Goal: Task Accomplishment & Management: Complete application form

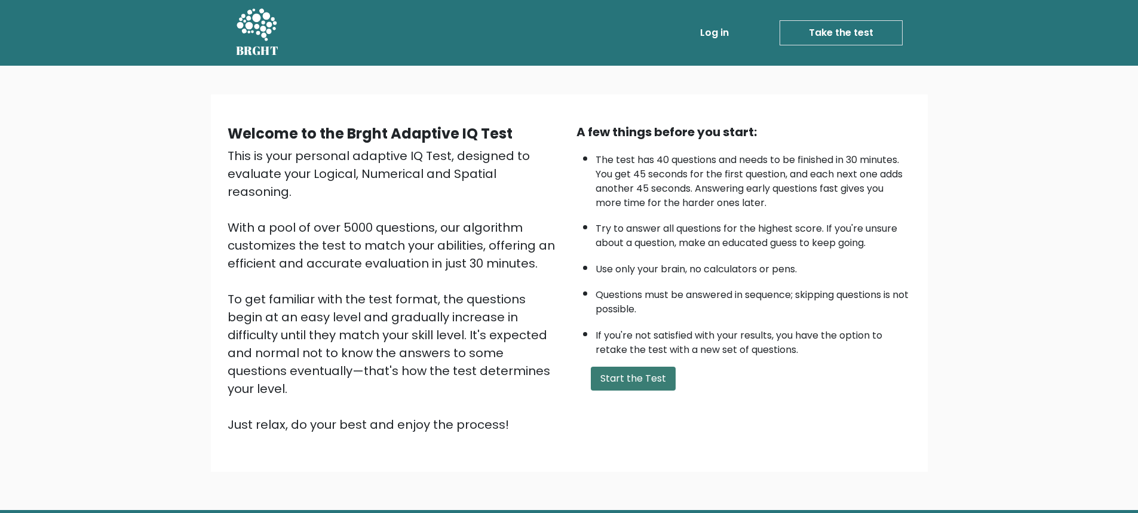
click at [627, 373] on button "Start the Test" at bounding box center [633, 379] width 85 height 24
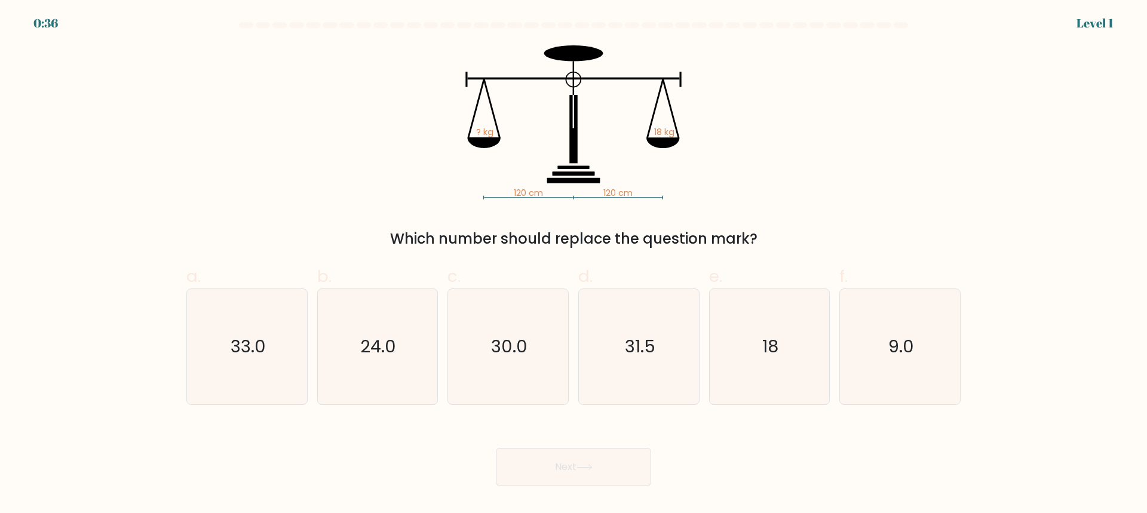
click at [847, 129] on div "120 cm 120 cm ? kg 18 kg Which number should replace the question mark?" at bounding box center [573, 147] width 788 height 204
click at [764, 357] on text "18" at bounding box center [770, 346] width 16 height 24
click at [574, 265] on input "e. 18" at bounding box center [573, 261] width 1 height 8
radio input "true"
click at [599, 460] on button "Next" at bounding box center [573, 467] width 155 height 38
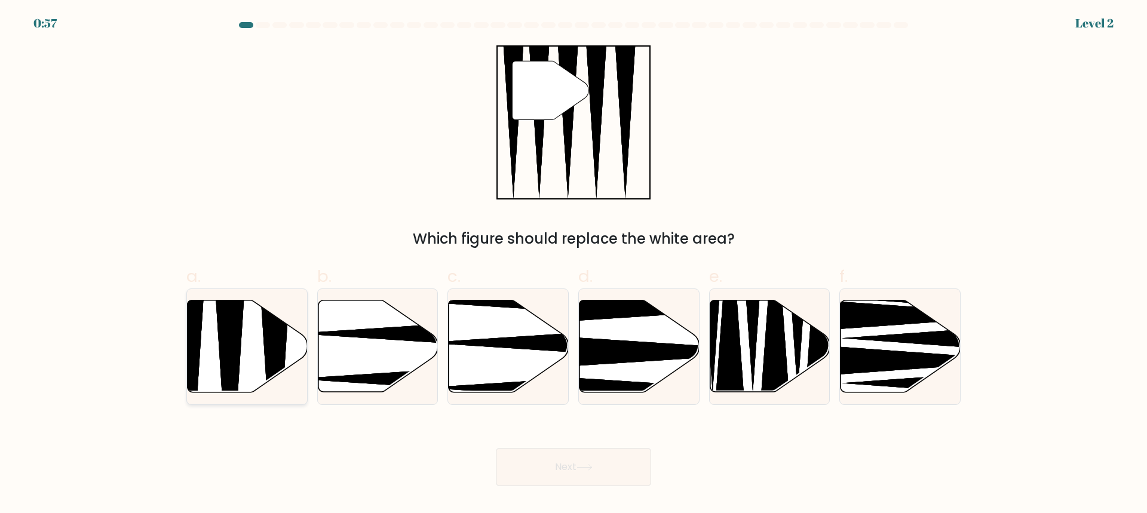
click at [245, 349] on icon at bounding box center [248, 346] width 120 height 92
click at [573, 265] on input "a." at bounding box center [573, 261] width 1 height 8
radio input "true"
click at [616, 462] on button "Next" at bounding box center [573, 467] width 155 height 38
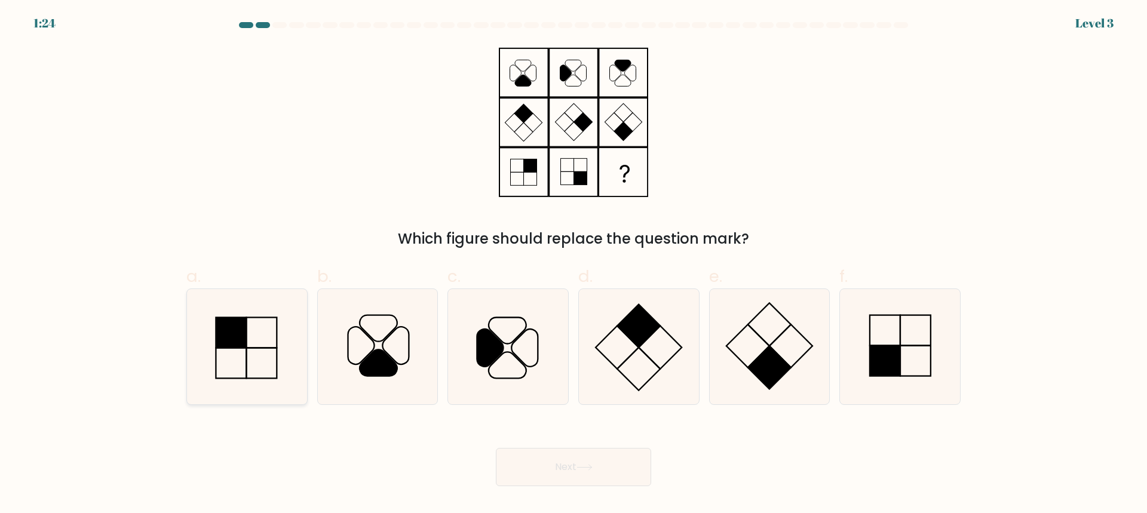
click at [235, 332] on rect at bounding box center [231, 332] width 30 height 30
click at [573, 265] on input "a." at bounding box center [573, 261] width 1 height 8
radio input "true"
click at [611, 472] on button "Next" at bounding box center [573, 467] width 155 height 38
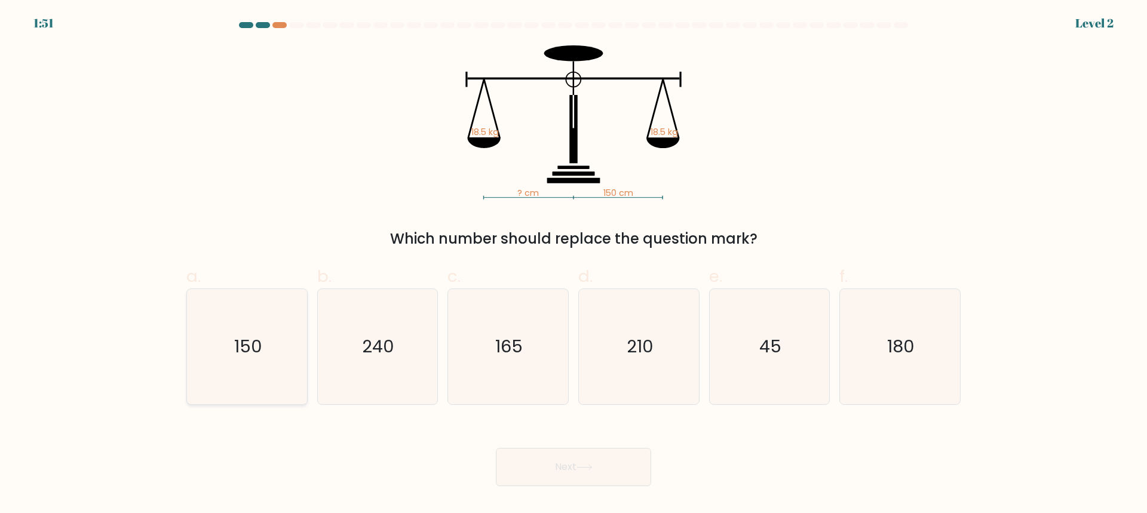
click at [258, 347] on text "150" at bounding box center [248, 346] width 28 height 24
click at [573, 265] on input "a. 150" at bounding box center [573, 261] width 1 height 8
radio input "true"
click at [597, 472] on button "Next" at bounding box center [573, 467] width 155 height 38
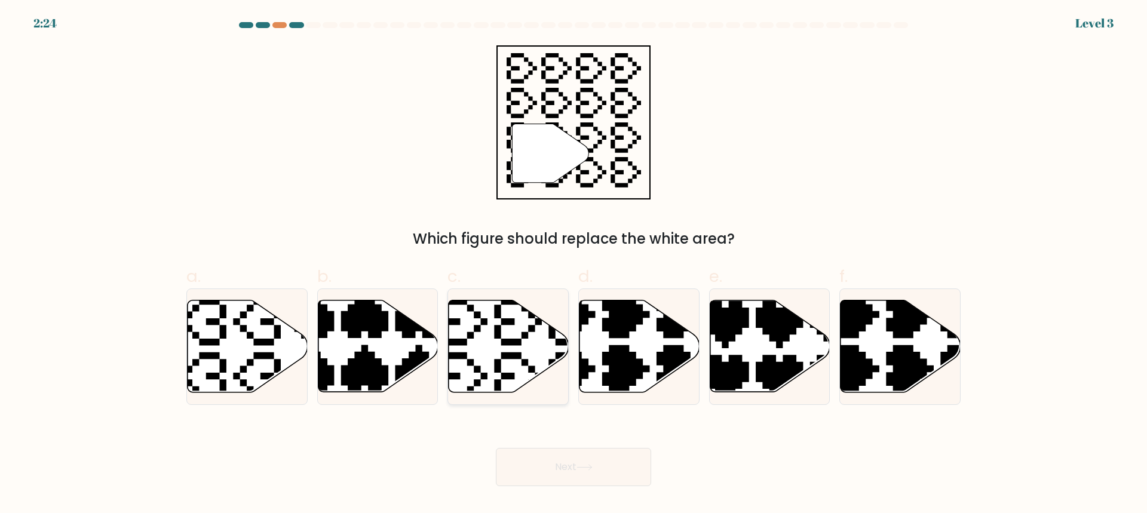
click at [508, 359] on icon at bounding box center [545, 294] width 211 height 211
click at [573, 265] on input "c." at bounding box center [573, 261] width 1 height 8
radio input "true"
click at [571, 454] on button "Next" at bounding box center [573, 467] width 155 height 38
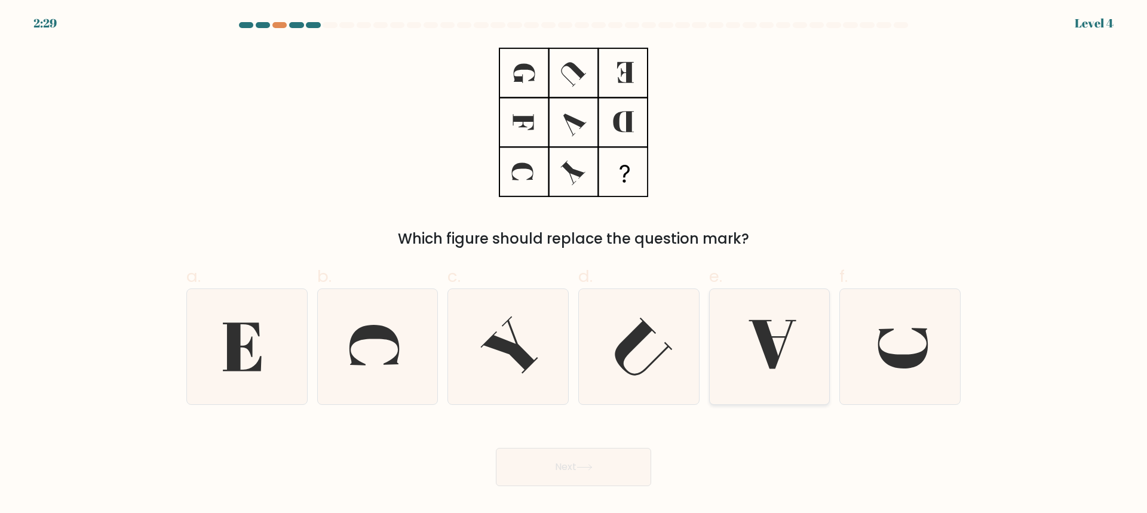
click at [777, 345] on icon at bounding box center [768, 346] width 115 height 115
click at [574, 265] on input "e." at bounding box center [573, 261] width 1 height 8
radio input "true"
click at [607, 469] on button "Next" at bounding box center [573, 467] width 155 height 38
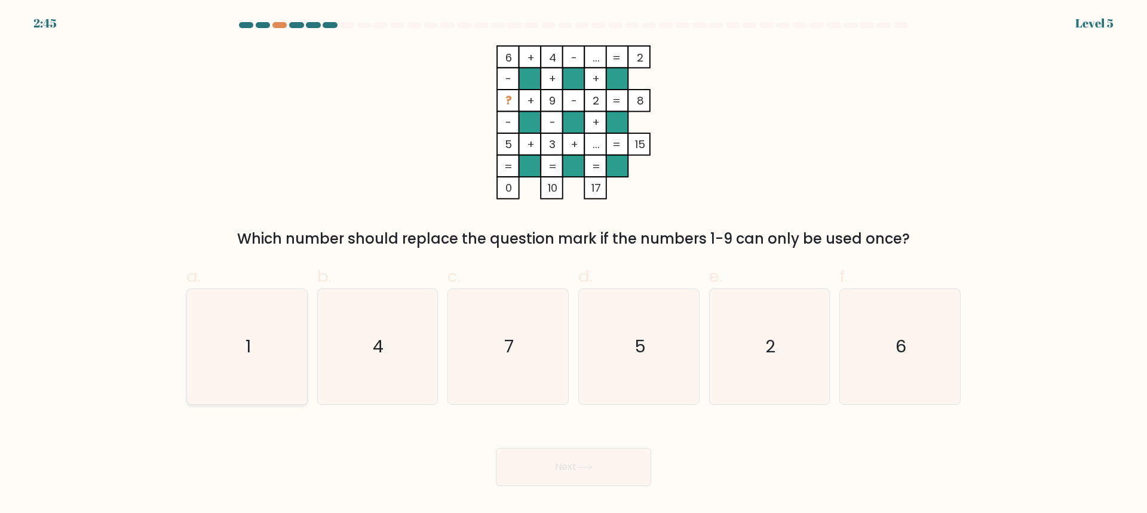
click at [226, 351] on icon "1" at bounding box center [246, 346] width 115 height 115
click at [573, 265] on input "a. 1" at bounding box center [573, 261] width 1 height 8
radio input "true"
click at [547, 467] on button "Next" at bounding box center [573, 467] width 155 height 38
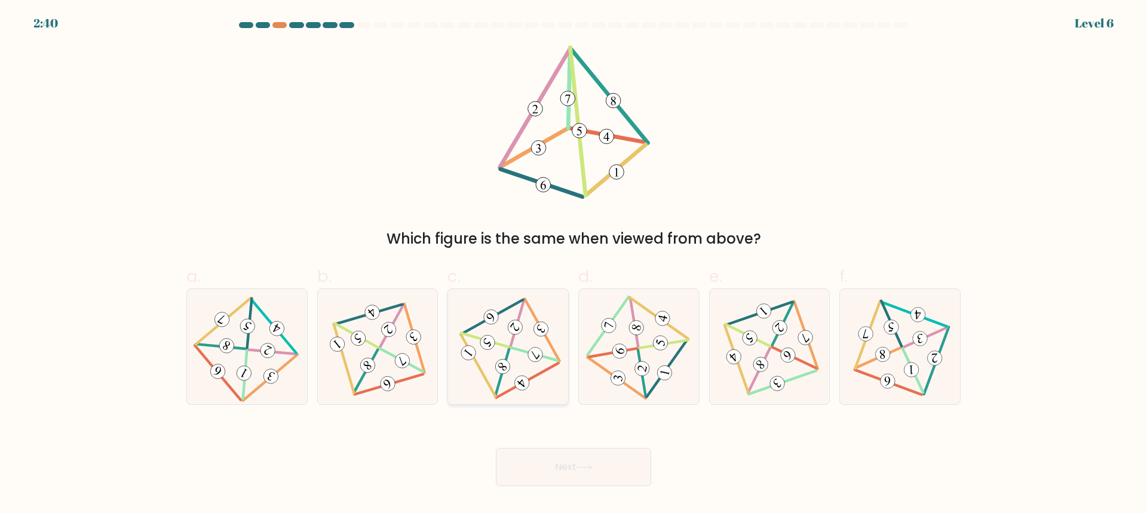
click at [506, 357] on 497 at bounding box center [502, 373] width 48 height 48
click at [573, 265] on input "c." at bounding box center [573, 261] width 1 height 8
radio input "true"
click at [581, 472] on button "Next" at bounding box center [573, 467] width 155 height 38
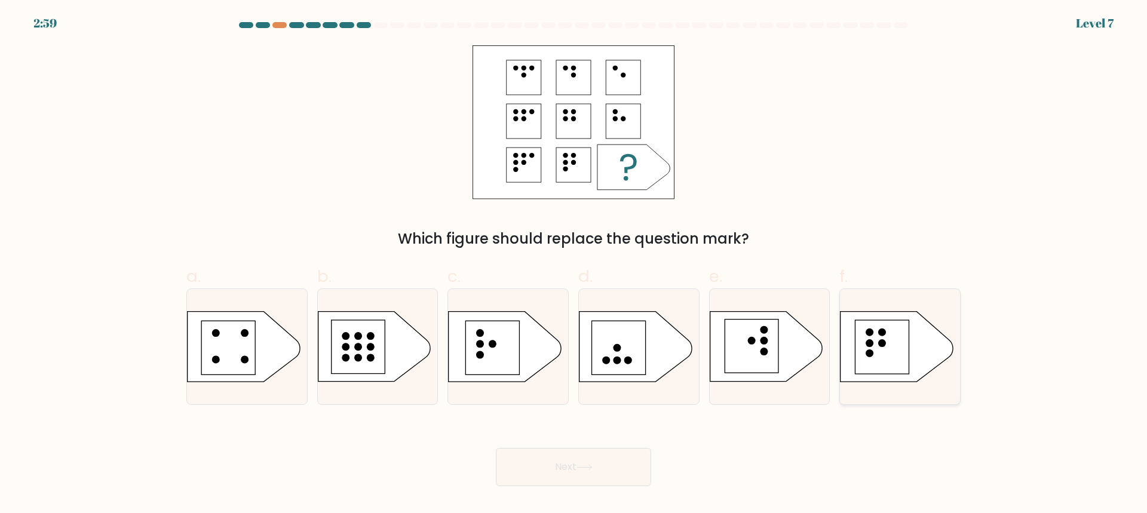
click at [886, 348] on rect at bounding box center [882, 347] width 54 height 54
click at [574, 265] on input "f." at bounding box center [573, 261] width 1 height 8
radio input "true"
drag, startPoint x: 600, startPoint y: 462, endPoint x: 838, endPoint y: 446, distance: 238.8
click at [838, 446] on div "Next" at bounding box center [573, 452] width 788 height 67
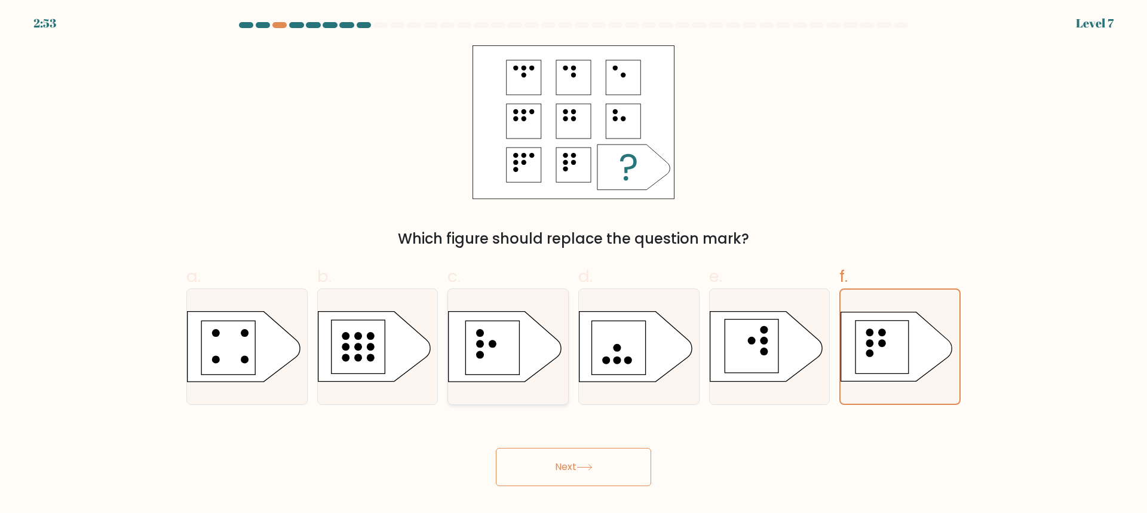
click at [495, 344] on circle at bounding box center [493, 344] width 8 height 8
click at [573, 265] on input "c." at bounding box center [573, 261] width 1 height 8
radio input "true"
click at [592, 474] on button "Next" at bounding box center [573, 467] width 155 height 38
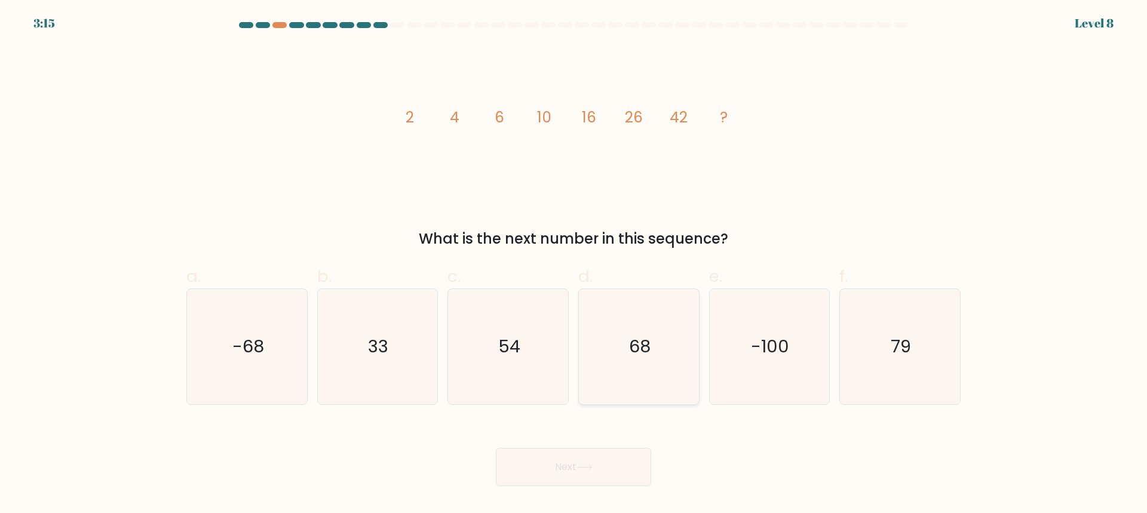
click at [618, 360] on icon "68" at bounding box center [638, 346] width 115 height 115
click at [574, 265] on input "d. 68" at bounding box center [573, 261] width 1 height 8
radio input "true"
click at [595, 452] on button "Next" at bounding box center [573, 467] width 155 height 38
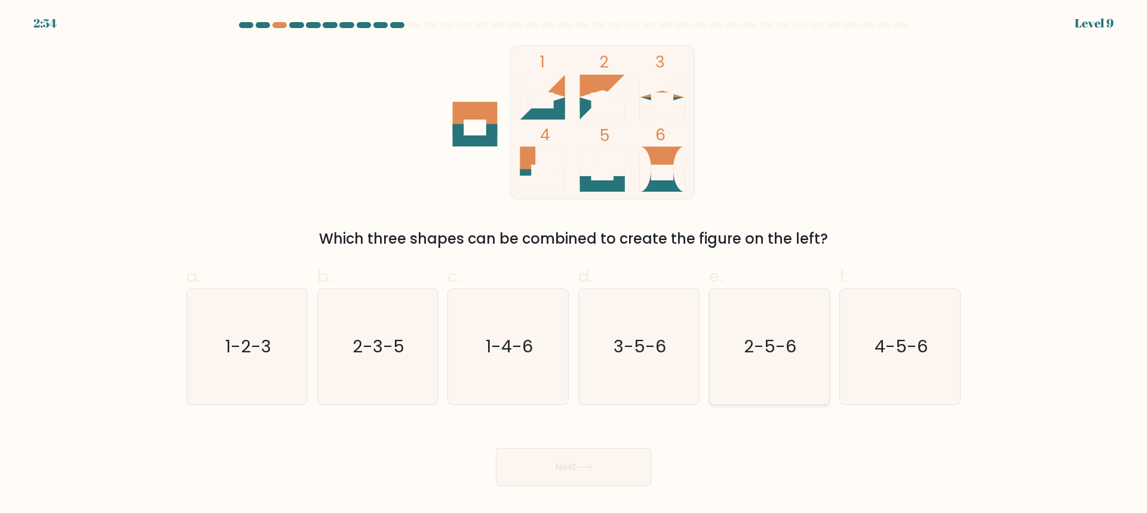
click at [754, 336] on text "2-5-6" at bounding box center [770, 346] width 53 height 24
click at [574, 265] on input "e. 2-5-6" at bounding box center [573, 261] width 1 height 8
radio input "true"
click at [590, 469] on icon at bounding box center [584, 467] width 16 height 7
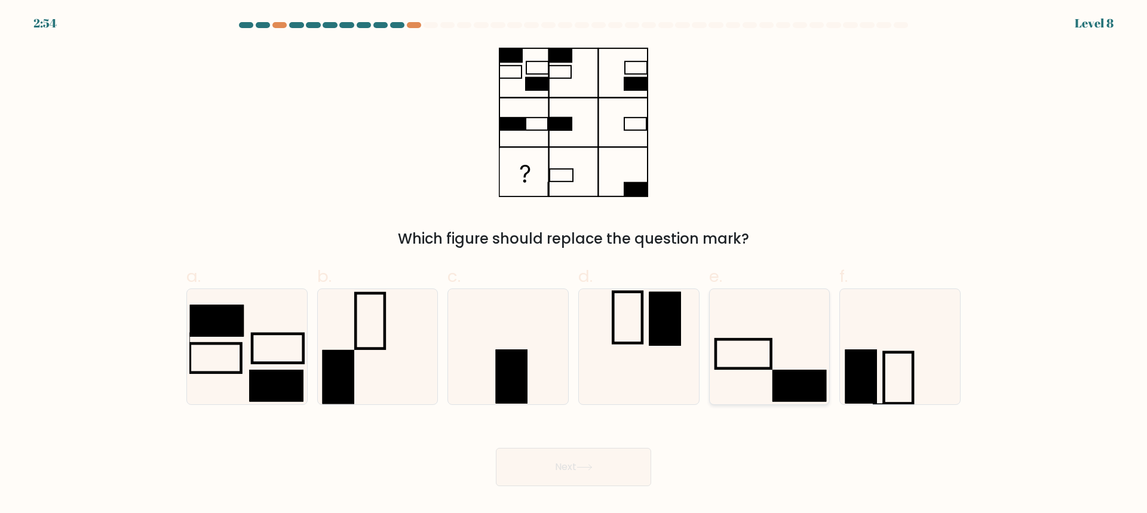
click at [765, 347] on icon at bounding box center [768, 346] width 115 height 115
click at [574, 265] on input "e." at bounding box center [573, 261] width 1 height 8
radio input "true"
click at [594, 462] on button "Next" at bounding box center [573, 467] width 155 height 38
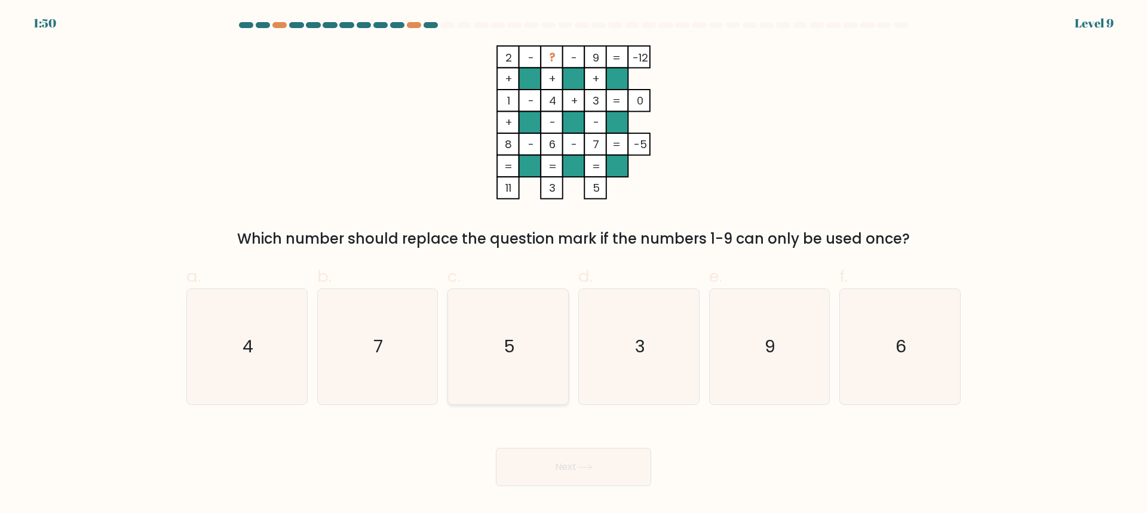
click at [509, 329] on icon "5" at bounding box center [507, 346] width 115 height 115
click at [573, 265] on input "c. 5" at bounding box center [573, 261] width 1 height 8
radio input "true"
click at [582, 475] on button "Next" at bounding box center [573, 467] width 155 height 38
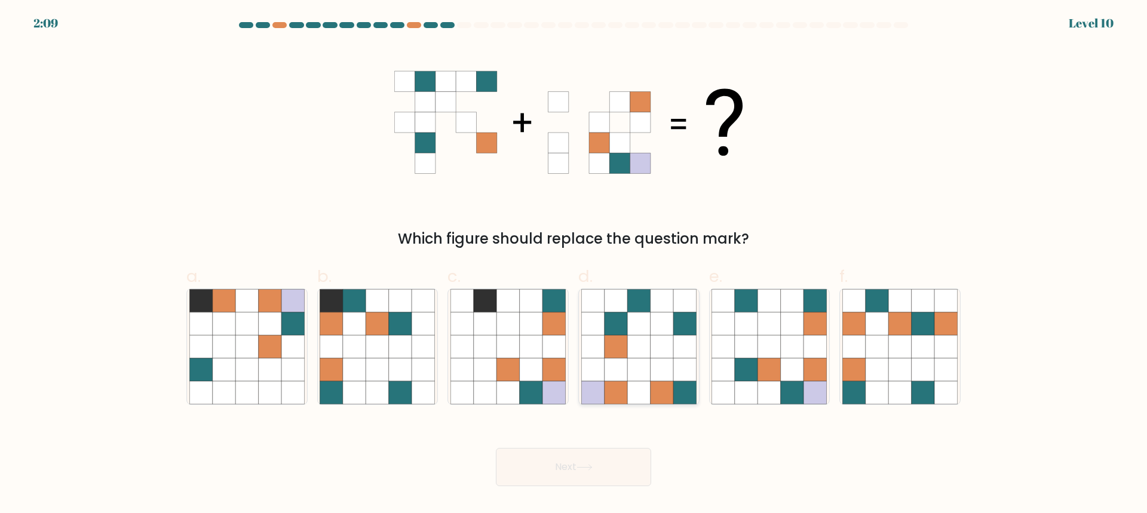
click at [651, 329] on icon at bounding box center [661, 323] width 23 height 23
click at [574, 265] on input "d." at bounding box center [573, 261] width 1 height 8
radio input "true"
click at [587, 472] on button "Next" at bounding box center [573, 467] width 155 height 38
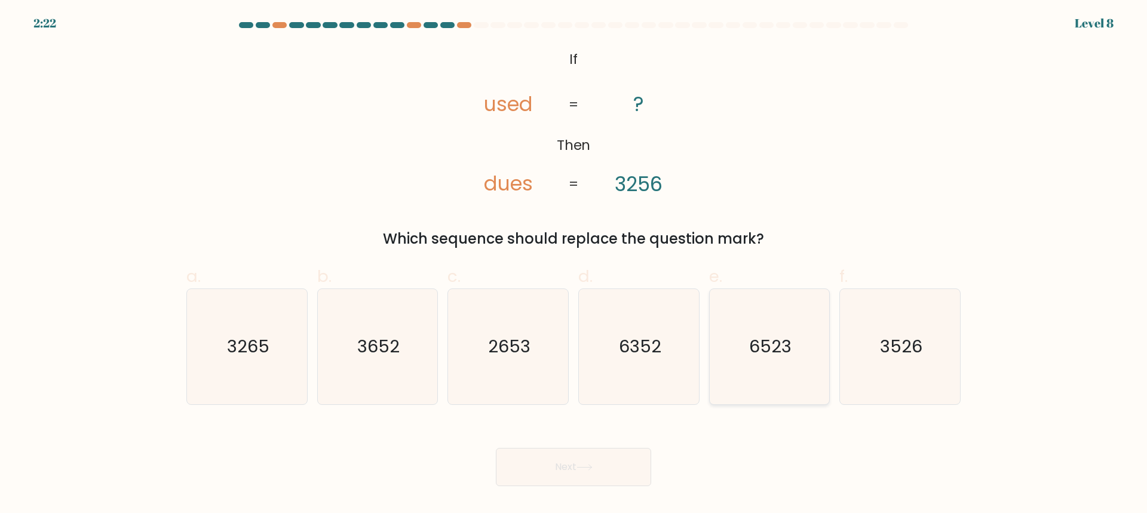
click at [785, 360] on icon "6523" at bounding box center [768, 346] width 115 height 115
click at [574, 265] on input "e. 6523" at bounding box center [573, 261] width 1 height 8
radio input "true"
click at [592, 465] on icon at bounding box center [584, 467] width 16 height 7
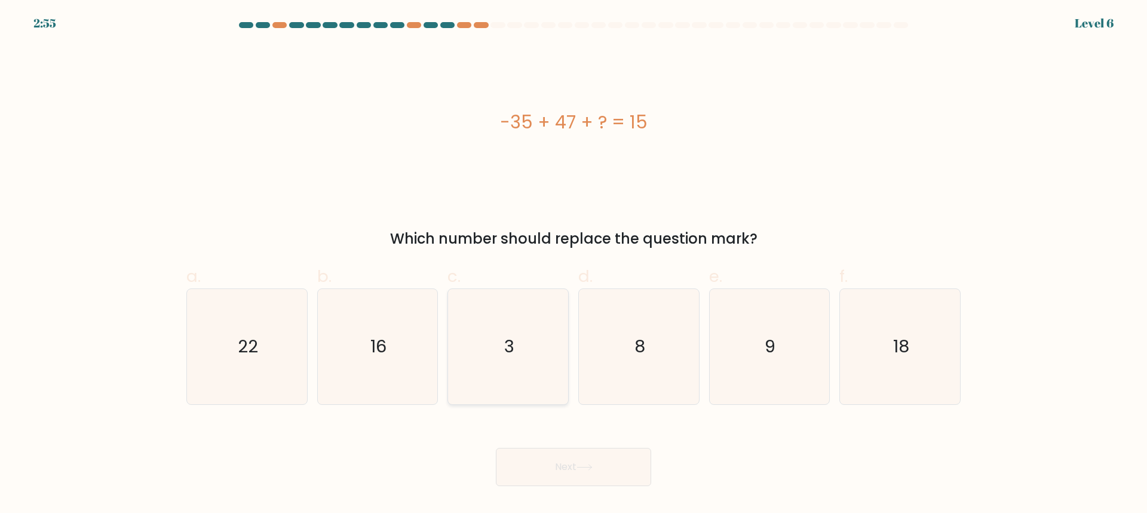
click at [515, 328] on icon "3" at bounding box center [507, 346] width 115 height 115
click at [573, 265] on input "c. 3" at bounding box center [573, 261] width 1 height 8
radio input "true"
click at [578, 468] on button "Next" at bounding box center [573, 467] width 155 height 38
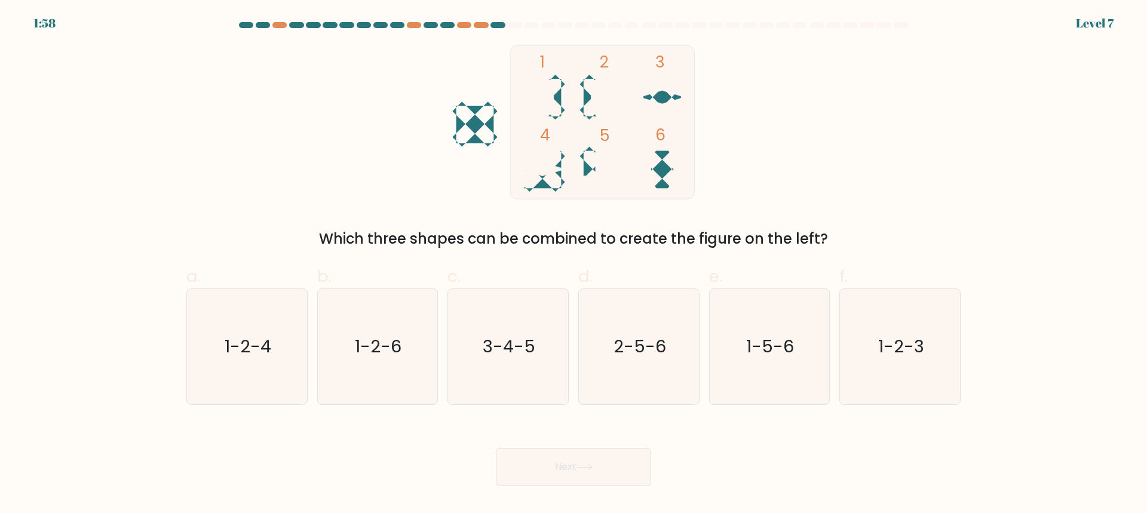
click at [373, 139] on div "1 2 3 4 5 6 Which three shapes can be combined to create the figure on the left?" at bounding box center [573, 147] width 788 height 204
click at [247, 358] on text "1-2-4" at bounding box center [248, 346] width 47 height 24
click at [573, 265] on input "a. 1-2-4" at bounding box center [573, 261] width 1 height 8
radio input "true"
click at [557, 470] on button "Next" at bounding box center [573, 467] width 155 height 38
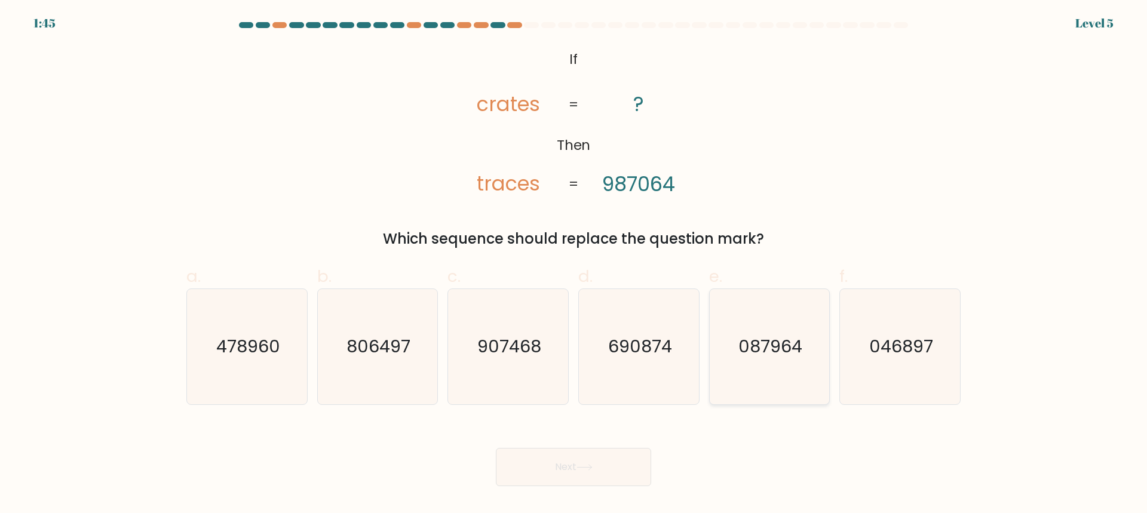
click at [767, 361] on icon "087964" at bounding box center [768, 346] width 115 height 115
click at [574, 265] on input "e. 087964" at bounding box center [573, 261] width 1 height 8
radio input "true"
click at [606, 469] on button "Next" at bounding box center [573, 467] width 155 height 38
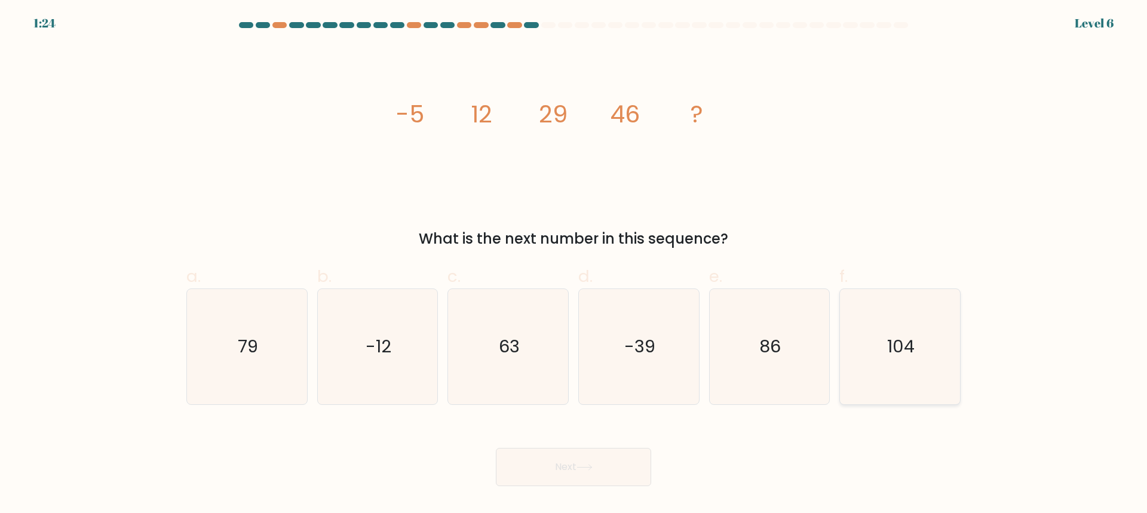
click at [894, 368] on icon "104" at bounding box center [899, 346] width 115 height 115
click at [574, 265] on input "f. 104" at bounding box center [573, 261] width 1 height 8
radio input "true"
click at [588, 460] on button "Next" at bounding box center [573, 467] width 155 height 38
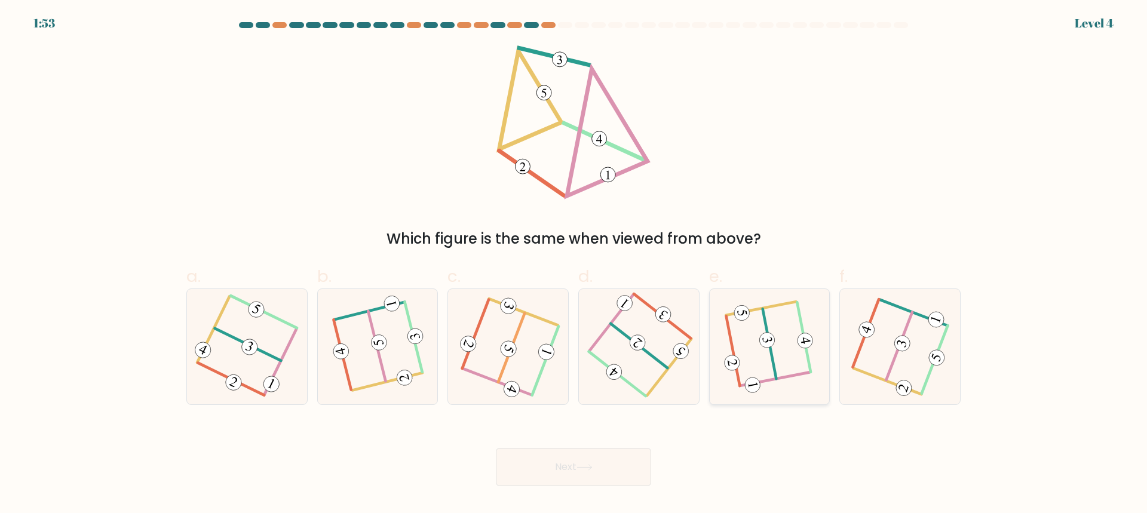
click at [767, 370] on icon at bounding box center [769, 346] width 88 height 92
click at [574, 265] on input "e." at bounding box center [573, 261] width 1 height 8
radio input "true"
click at [591, 462] on button "Next" at bounding box center [573, 467] width 155 height 38
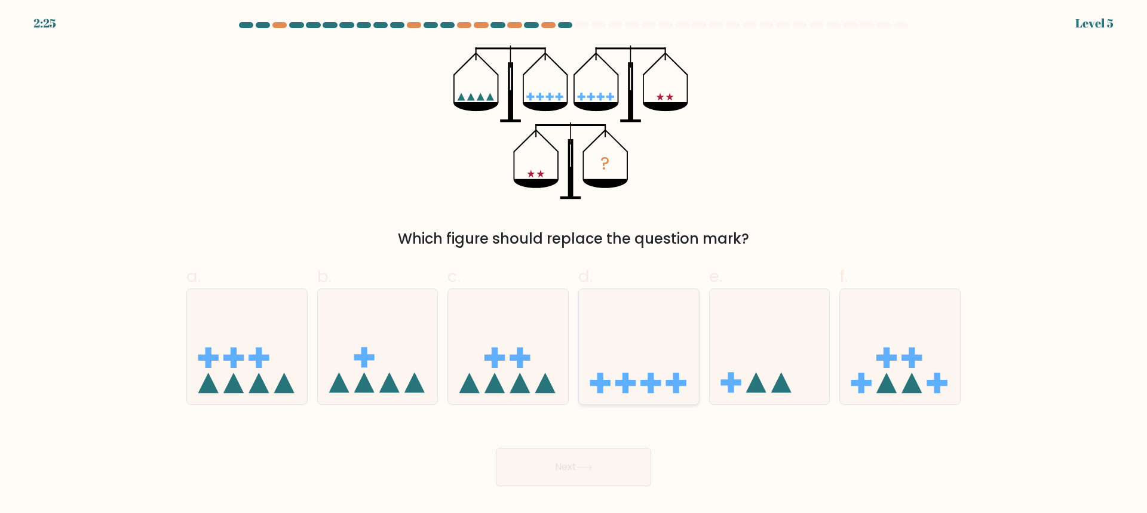
click at [640, 352] on icon at bounding box center [639, 346] width 120 height 99
click at [574, 265] on input "d." at bounding box center [573, 261] width 1 height 8
radio input "true"
click at [613, 468] on button "Next" at bounding box center [573, 467] width 155 height 38
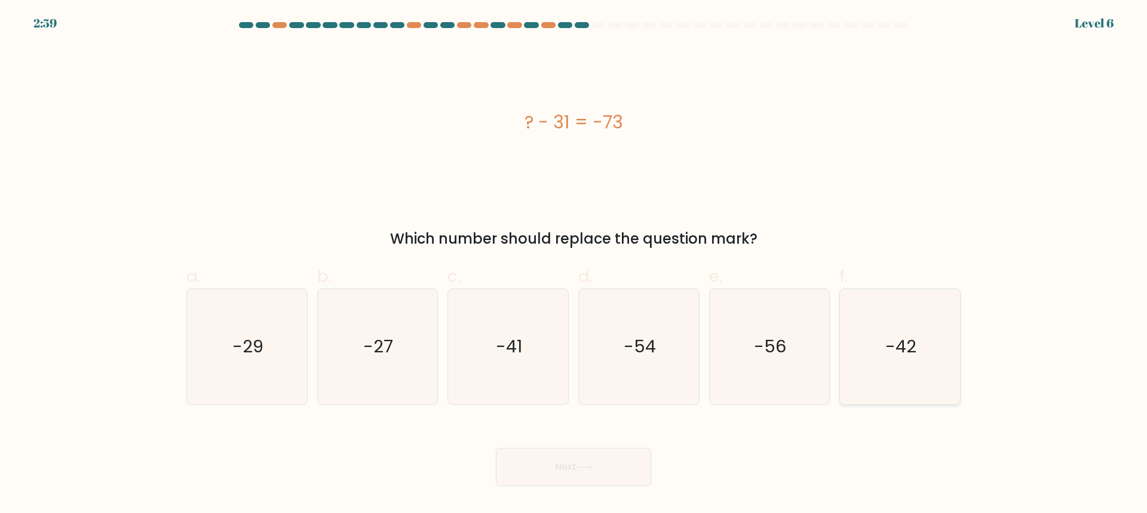
click at [904, 352] on text "-42" at bounding box center [901, 346] width 31 height 24
click at [574, 265] on input "f. -42" at bounding box center [573, 261] width 1 height 8
radio input "true"
click at [610, 472] on button "Next" at bounding box center [573, 467] width 155 height 38
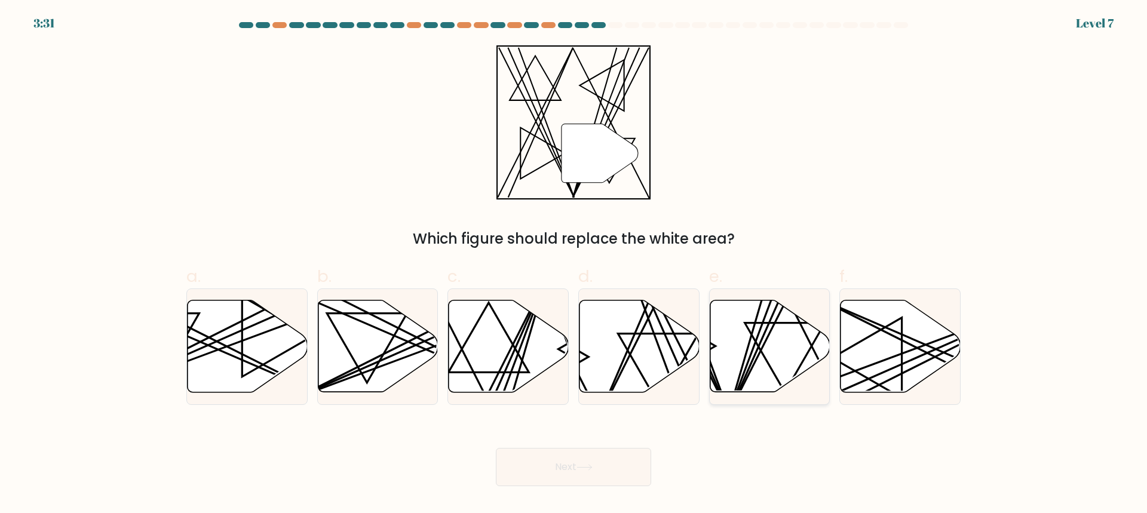
click at [778, 341] on icon at bounding box center [770, 346] width 120 height 92
click at [574, 265] on input "e." at bounding box center [573, 261] width 1 height 8
radio input "true"
click at [581, 469] on icon at bounding box center [584, 467] width 16 height 7
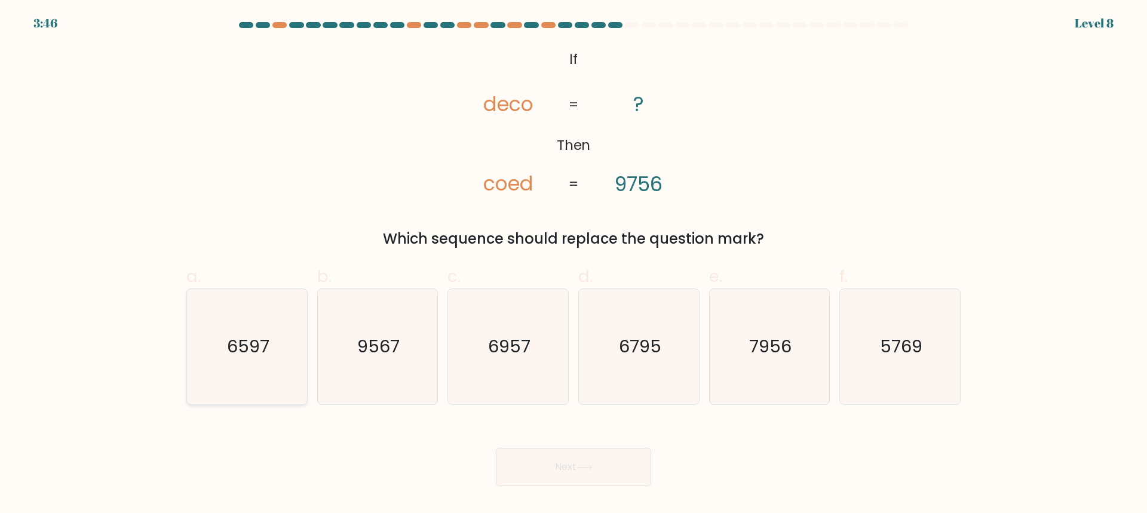
click at [250, 350] on text "6597" at bounding box center [248, 346] width 42 height 24
click at [573, 265] on input "a. 6597" at bounding box center [573, 261] width 1 height 8
radio input "true"
click at [582, 477] on button "Next" at bounding box center [573, 467] width 155 height 38
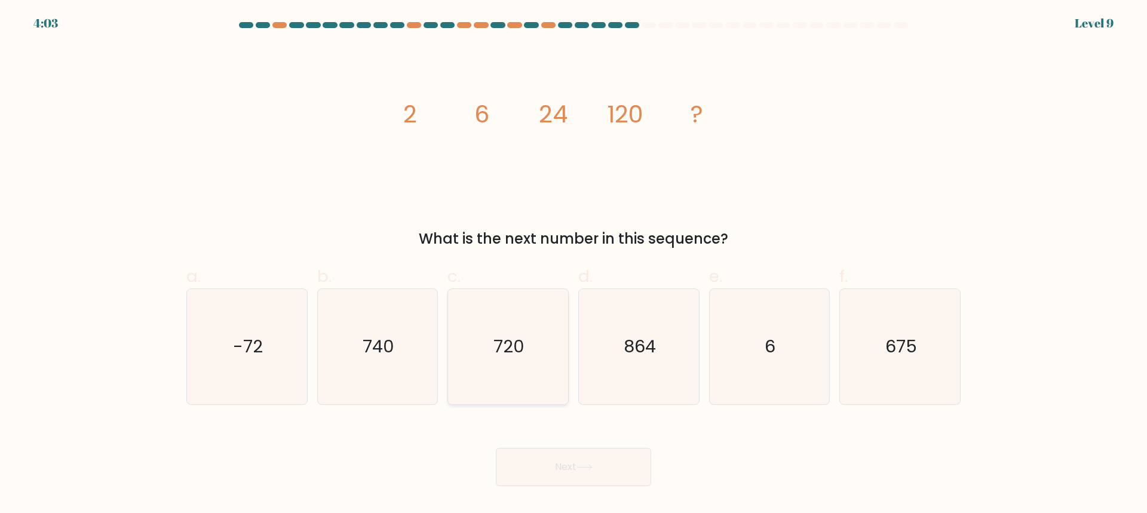
click at [538, 348] on icon "720" at bounding box center [507, 346] width 115 height 115
click at [573, 265] on input "c. 720" at bounding box center [573, 261] width 1 height 8
radio input "true"
click at [566, 453] on button "Next" at bounding box center [573, 467] width 155 height 38
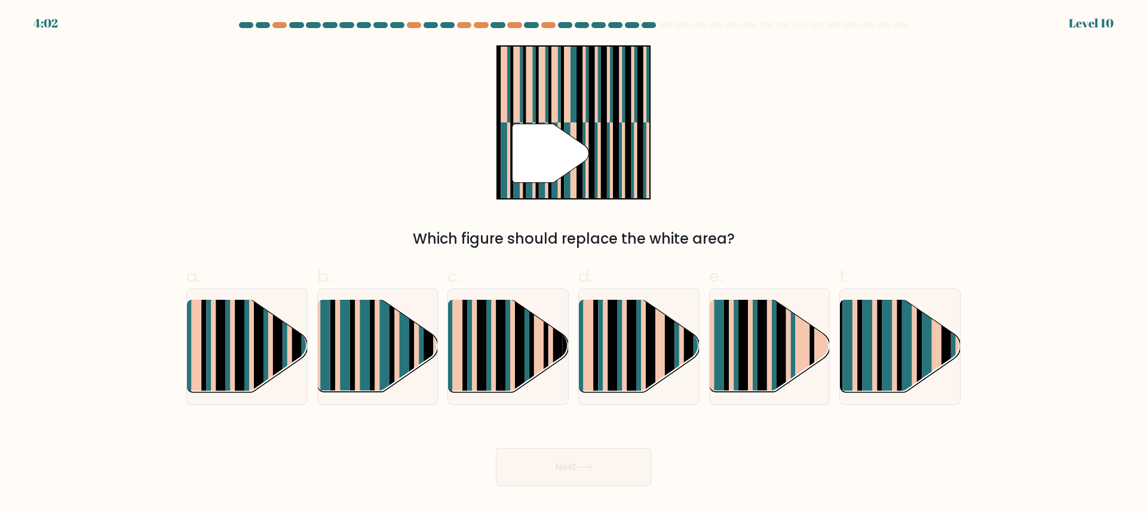
click at [566, 463] on button "Next" at bounding box center [573, 467] width 155 height 38
click at [383, 102] on div "" Which figure should replace the white area?" at bounding box center [573, 147] width 788 height 204
click at [363, 345] on rect at bounding box center [365, 357] width 10 height 119
click at [573, 265] on input "b." at bounding box center [573, 261] width 1 height 8
radio input "true"
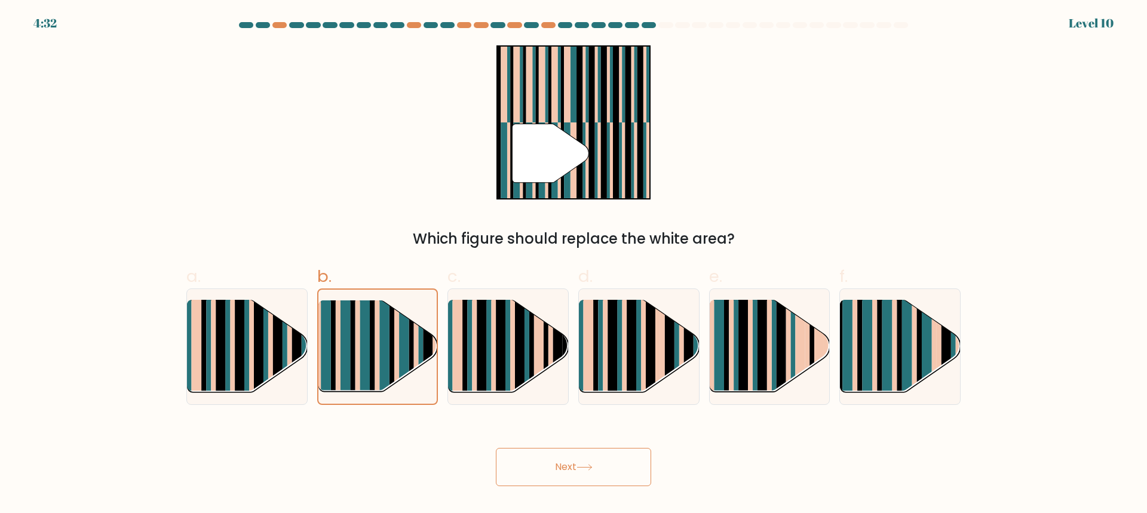
click at [582, 476] on button "Next" at bounding box center [573, 467] width 155 height 38
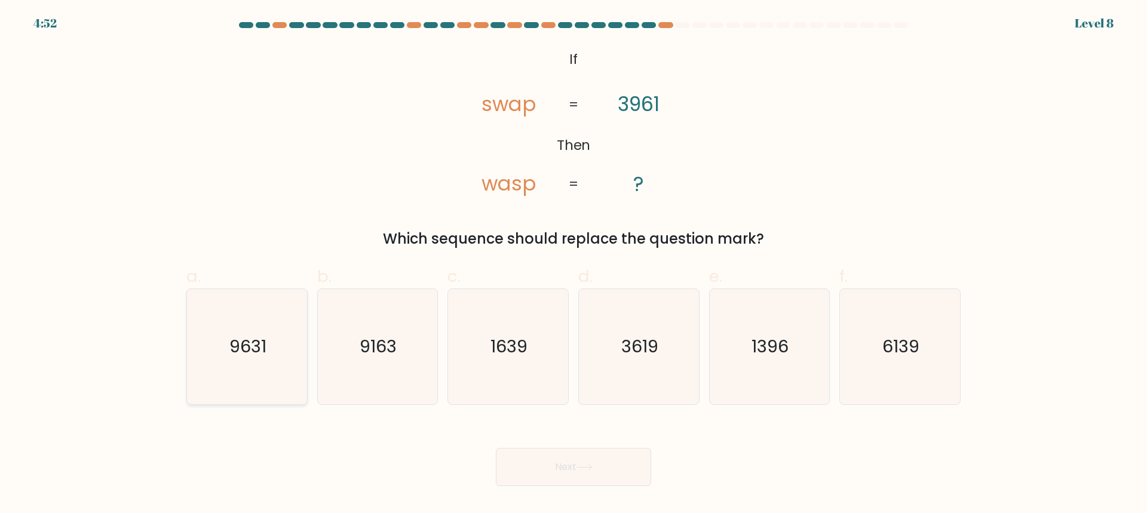
click at [234, 372] on icon "9631" at bounding box center [246, 346] width 115 height 115
click at [573, 265] on input "a. 9631" at bounding box center [573, 261] width 1 height 8
radio input "true"
click at [569, 479] on button "Next" at bounding box center [573, 467] width 155 height 38
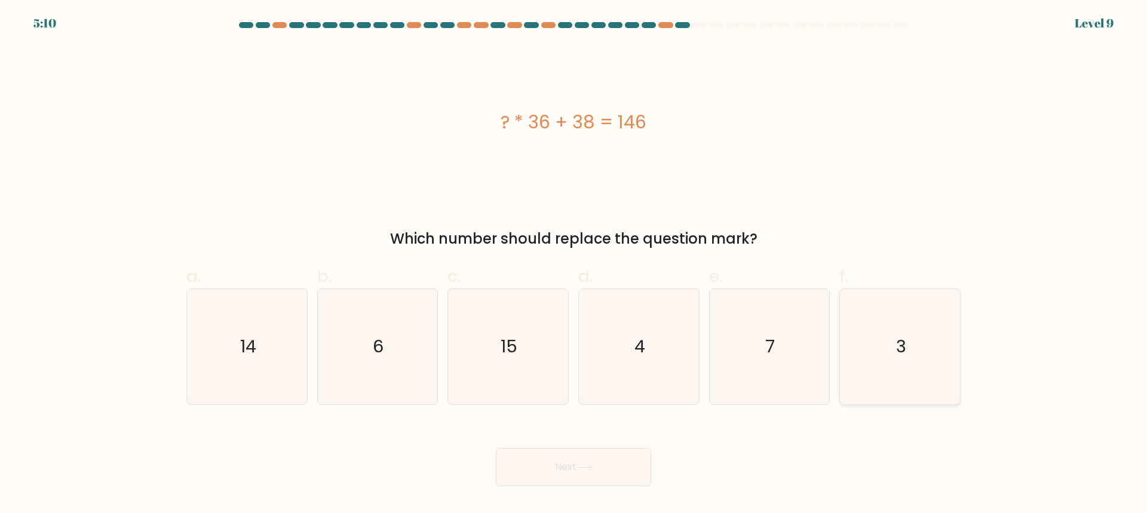
click at [889, 339] on icon "3" at bounding box center [899, 346] width 115 height 115
click at [574, 265] on input "f. 3" at bounding box center [573, 261] width 1 height 8
radio input "true"
click at [633, 462] on button "Next" at bounding box center [573, 467] width 155 height 38
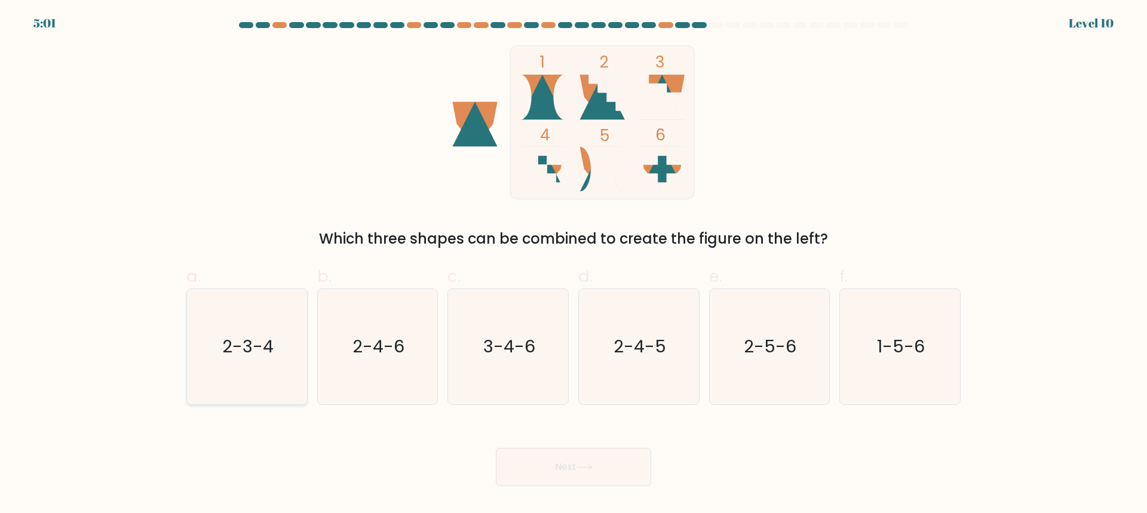
click at [291, 345] on icon "2-3-4" at bounding box center [246, 346] width 115 height 115
click at [573, 265] on input "a. 2-3-4" at bounding box center [573, 261] width 1 height 8
radio input "true"
click at [481, 350] on icon "3-4-6" at bounding box center [507, 346] width 115 height 115
click at [573, 265] on input "c. 3-4-6" at bounding box center [573, 261] width 1 height 8
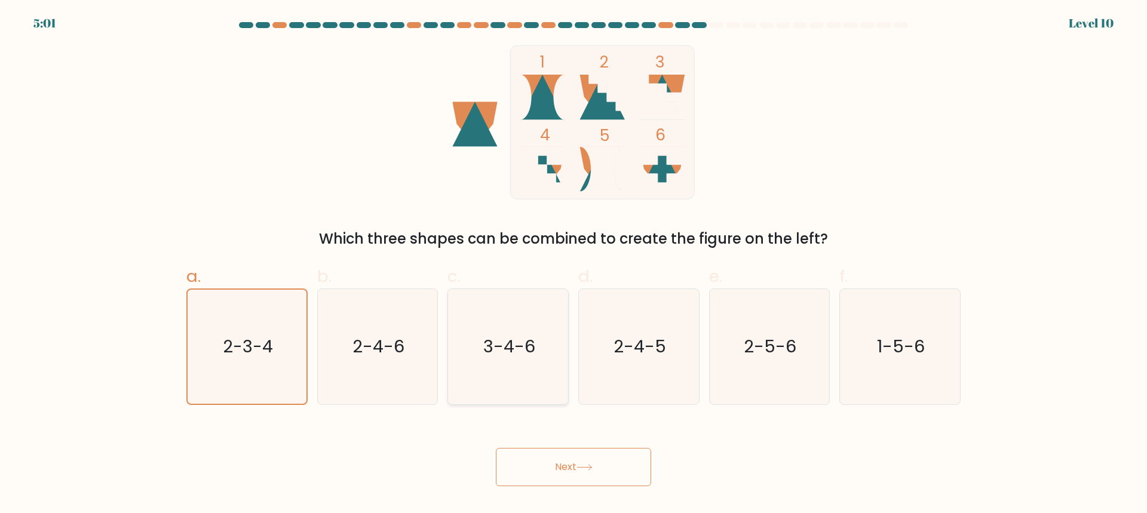
radio input "true"
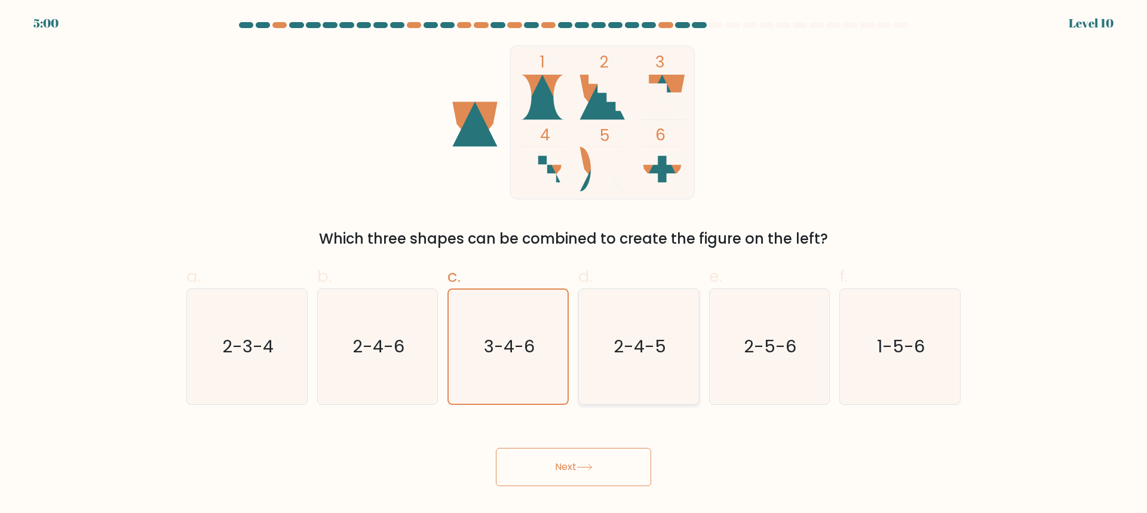
click at [603, 359] on icon "2-4-5" at bounding box center [638, 346] width 115 height 115
click at [574, 265] on input "d. 2-4-5" at bounding box center [573, 261] width 1 height 8
radio input "true"
click at [815, 356] on icon "2-5-6" at bounding box center [768, 346] width 115 height 115
click at [574, 265] on input "e. 2-5-6" at bounding box center [573, 261] width 1 height 8
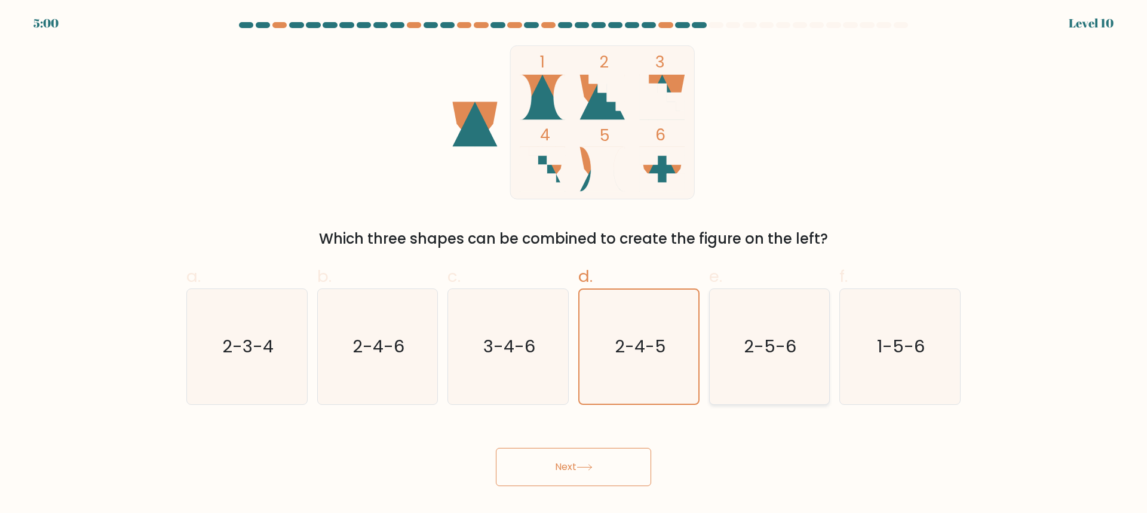
radio input "true"
drag, startPoint x: 911, startPoint y: 344, endPoint x: 905, endPoint y: 344, distance: 6.6
click at [911, 343] on text "1-5-6" at bounding box center [901, 346] width 48 height 24
click at [574, 265] on input "f. 1-5-6" at bounding box center [573, 261] width 1 height 8
radio input "true"
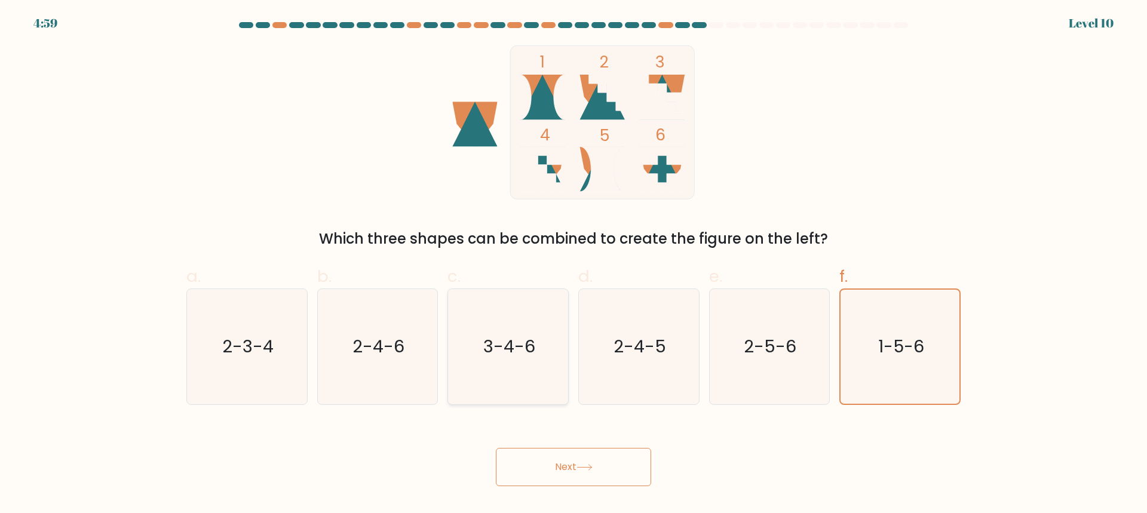
click at [528, 338] on text "3-4-6" at bounding box center [509, 346] width 52 height 24
click at [573, 265] on input "c. 3-4-6" at bounding box center [573, 261] width 1 height 8
radio input "true"
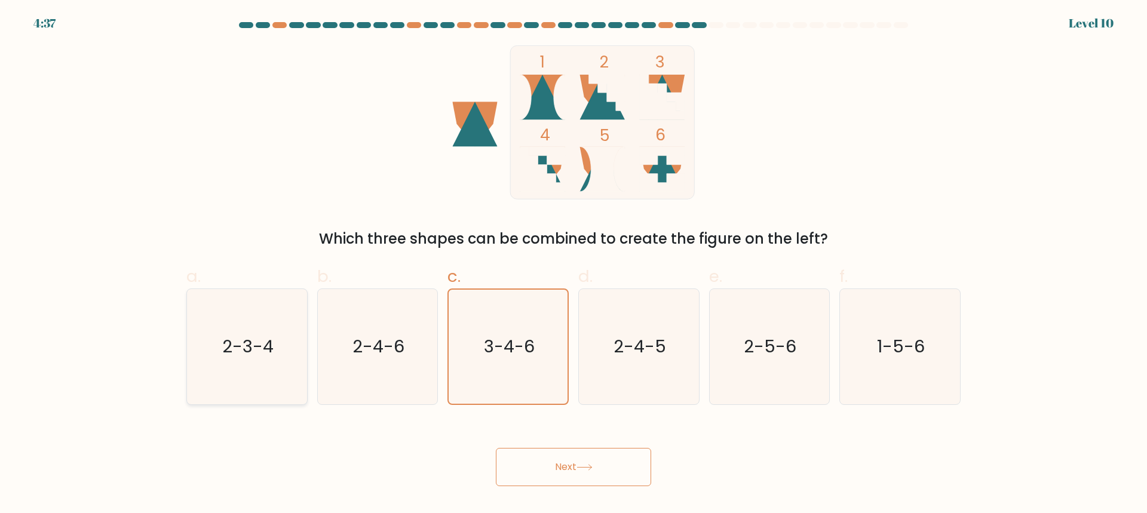
click at [258, 334] on text "2-3-4" at bounding box center [247, 346] width 51 height 24
click at [573, 265] on input "a. 2-3-4" at bounding box center [573, 261] width 1 height 8
radio input "true"
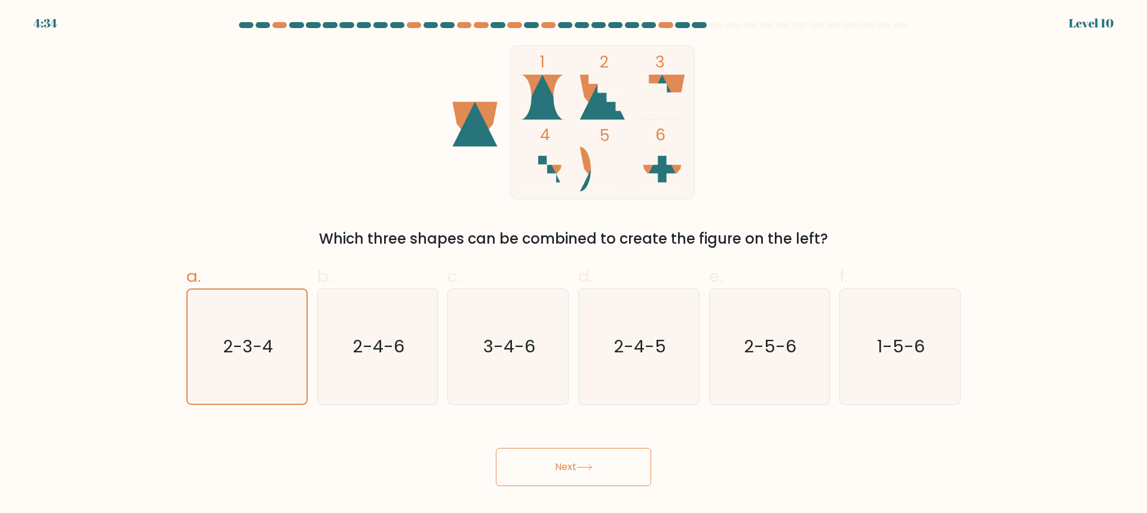
click at [583, 465] on icon at bounding box center [584, 467] width 16 height 7
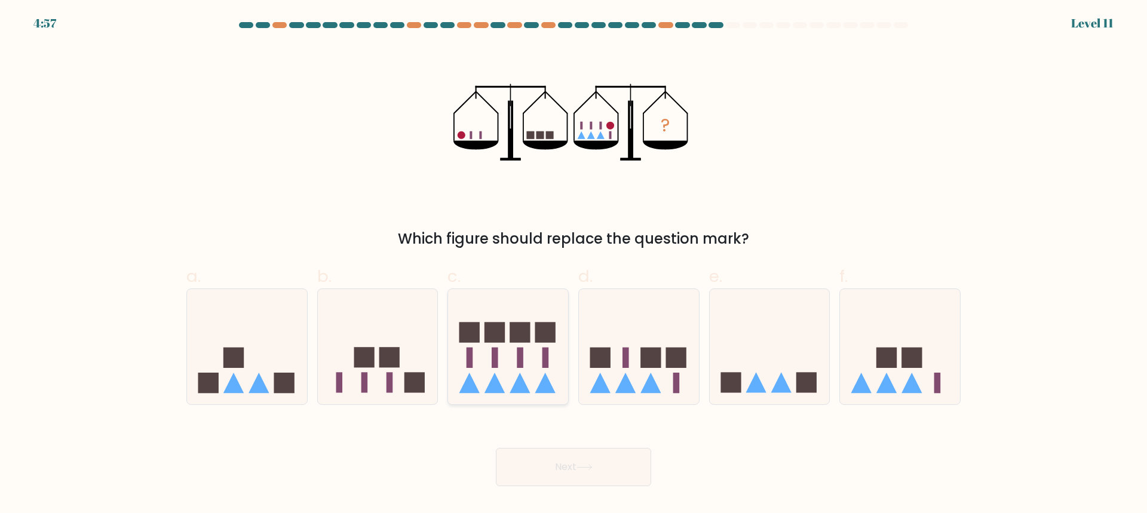
click at [482, 334] on icon at bounding box center [508, 346] width 120 height 99
click at [573, 265] on input "c." at bounding box center [573, 261] width 1 height 8
radio input "true"
drag, startPoint x: 563, startPoint y: 476, endPoint x: 564, endPoint y: 469, distance: 6.7
click at [563, 475] on button "Next" at bounding box center [573, 467] width 155 height 38
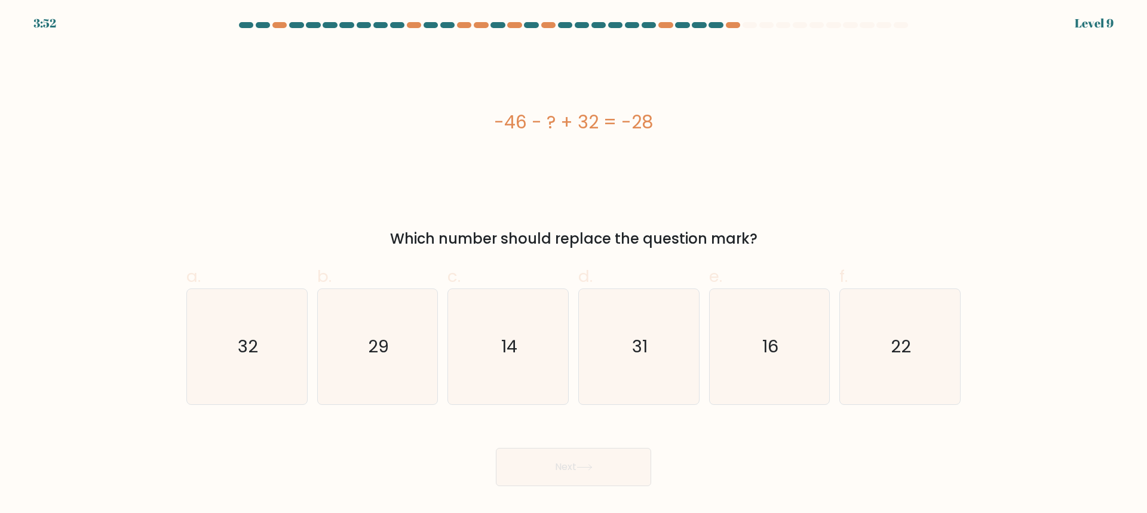
click at [483, 151] on div "-46 - ? + 32 = -28" at bounding box center [573, 122] width 774 height 154
click at [510, 323] on icon "14" at bounding box center [507, 346] width 115 height 115
click at [573, 265] on input "c. 14" at bounding box center [573, 261] width 1 height 8
radio input "true"
click at [545, 455] on button "Next" at bounding box center [573, 467] width 155 height 38
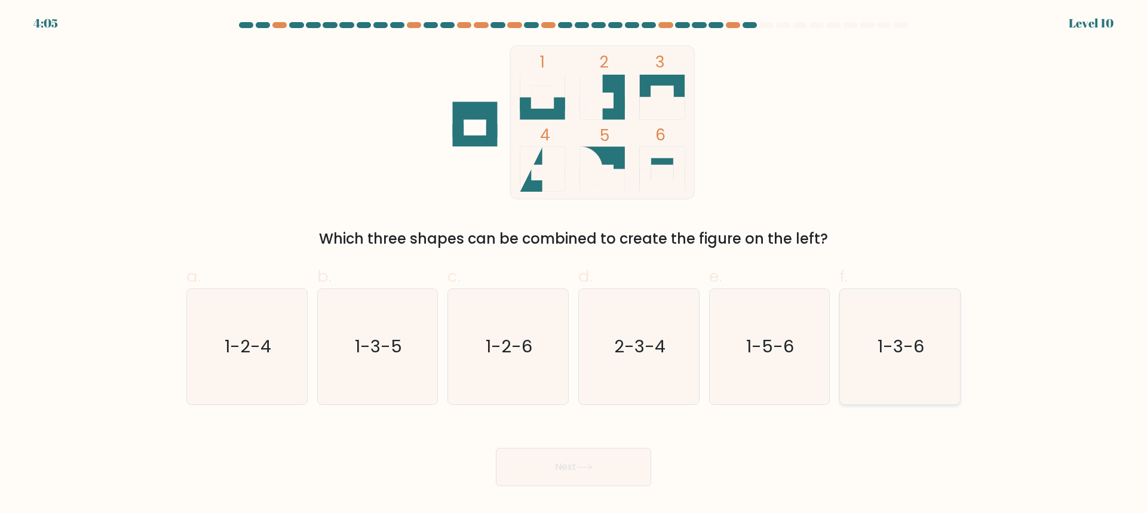
click at [889, 348] on text "1-3-6" at bounding box center [901, 346] width 47 height 24
click at [928, 311] on icon "1-3-6" at bounding box center [899, 346] width 115 height 115
click at [574, 265] on input "f. 1-3-6" at bounding box center [573, 261] width 1 height 8
radio input "true"
click at [602, 474] on button "Next" at bounding box center [573, 467] width 155 height 38
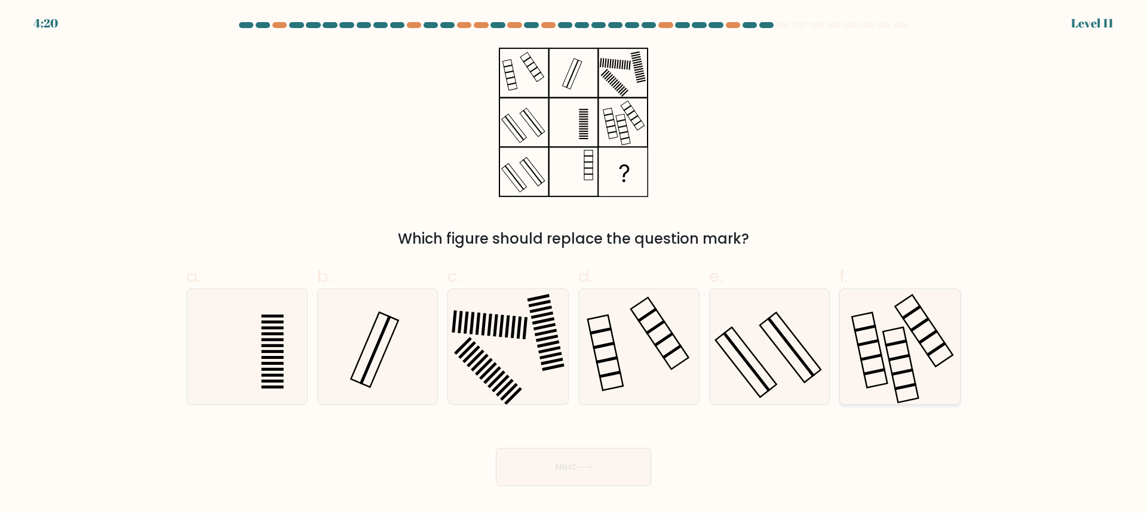
click at [914, 345] on icon at bounding box center [899, 346] width 115 height 115
click at [574, 265] on input "f." at bounding box center [573, 261] width 1 height 8
radio input "true"
click at [730, 352] on icon at bounding box center [768, 346] width 115 height 115
click at [574, 265] on input "e." at bounding box center [573, 261] width 1 height 8
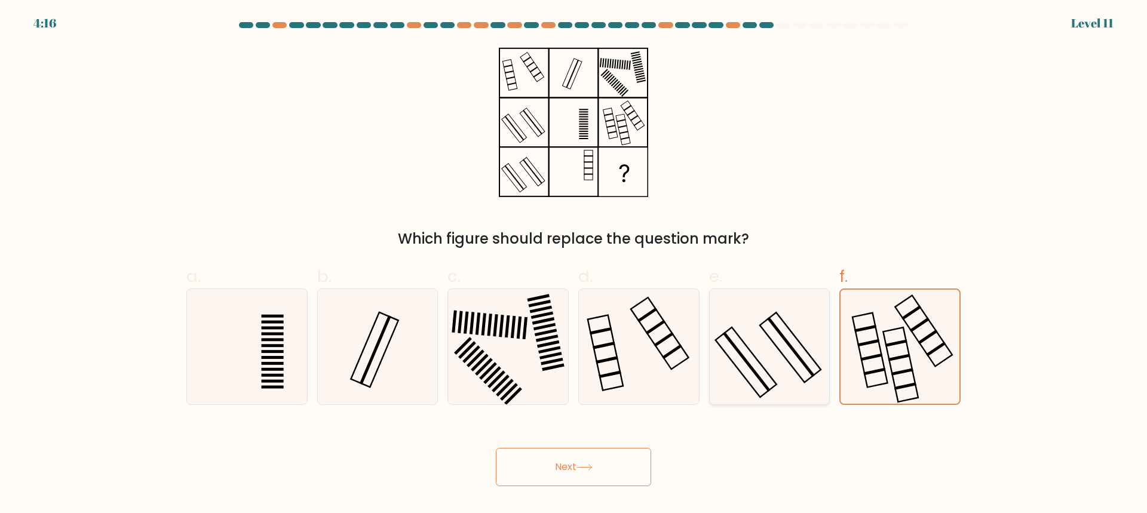
radio input "true"
click at [885, 346] on icon at bounding box center [899, 346] width 115 height 115
click at [574, 265] on input "f." at bounding box center [573, 261] width 1 height 8
radio input "true"
click at [610, 464] on button "Next" at bounding box center [573, 467] width 155 height 38
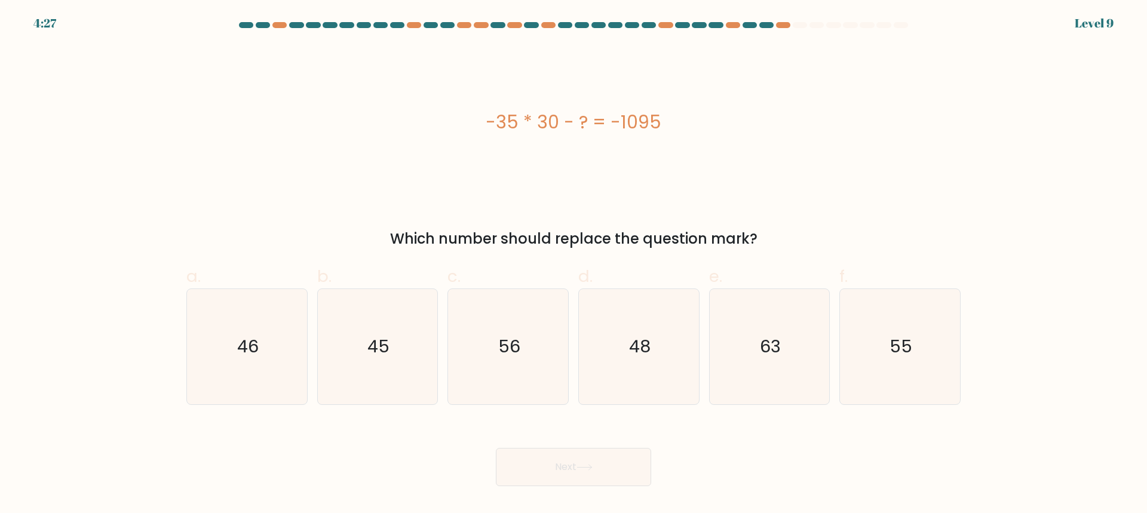
drag, startPoint x: 486, startPoint y: 121, endPoint x: 698, endPoint y: 135, distance: 212.5
click at [698, 135] on div "-35 * 30 - ? = -1095" at bounding box center [573, 122] width 774 height 27
copy div "-35 * 30 - ? = -1095"
click at [851, 116] on div "-35 * 30 - ? = -1095" at bounding box center [573, 122] width 774 height 27
click at [401, 340] on icon "45" at bounding box center [377, 346] width 115 height 115
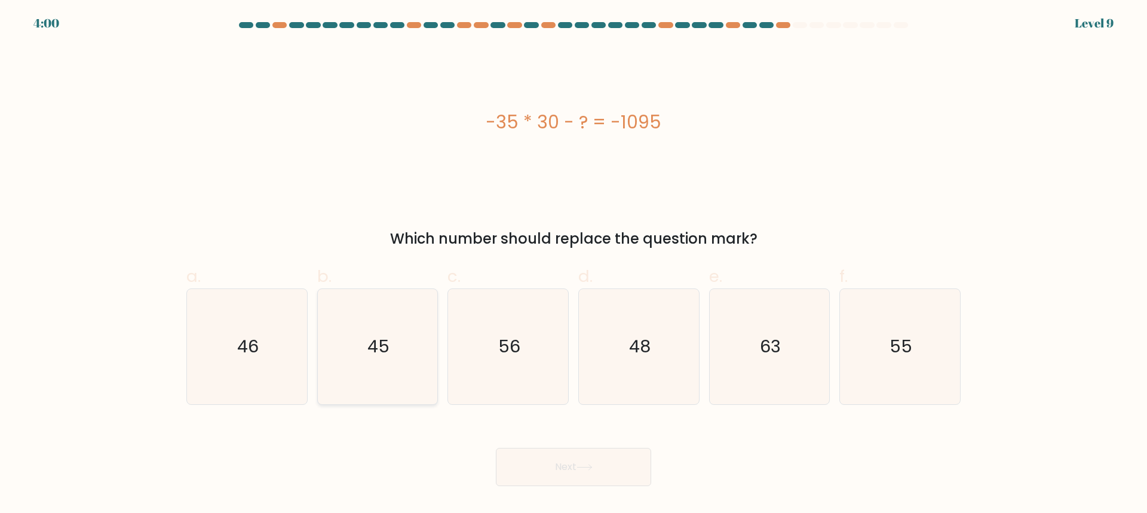
click at [573, 265] on input "b. 45" at bounding box center [573, 261] width 1 height 8
radio input "true"
click at [556, 446] on div "Next" at bounding box center [573, 452] width 788 height 67
click at [559, 471] on button "Next" at bounding box center [573, 467] width 155 height 38
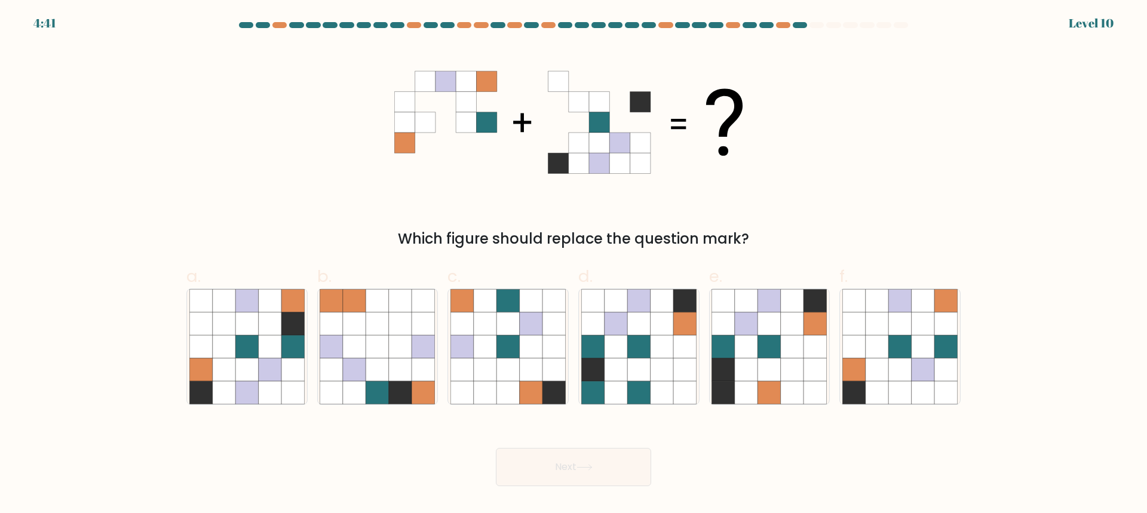
drag, startPoint x: 395, startPoint y: 81, endPoint x: 739, endPoint y: 127, distance: 347.0
click at [744, 122] on icon at bounding box center [573, 122] width 358 height 154
click at [240, 361] on icon at bounding box center [246, 369] width 23 height 23
click at [573, 265] on input "a." at bounding box center [573, 261] width 1 height 8
radio input "true"
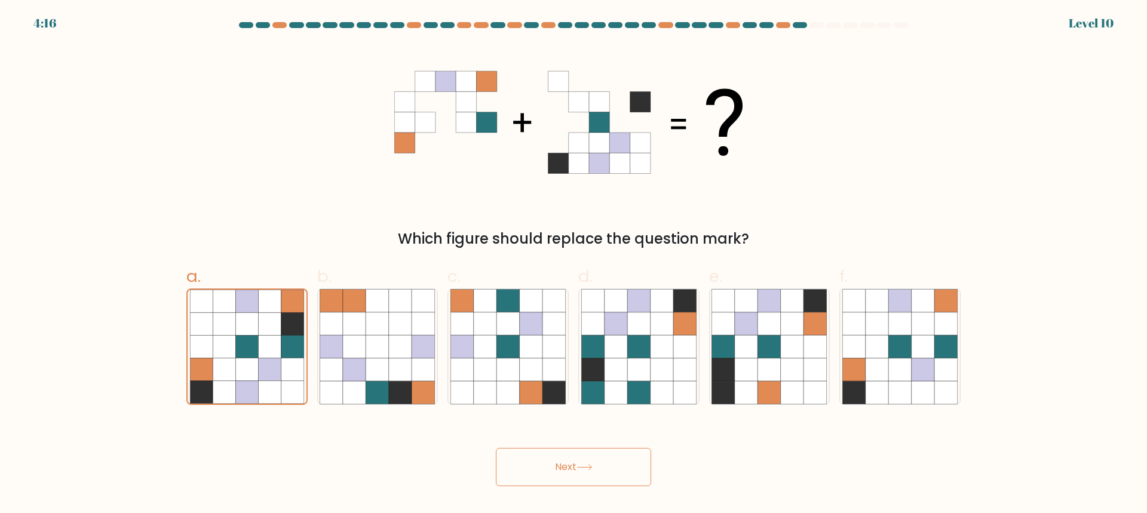
click at [562, 466] on button "Next" at bounding box center [573, 467] width 155 height 38
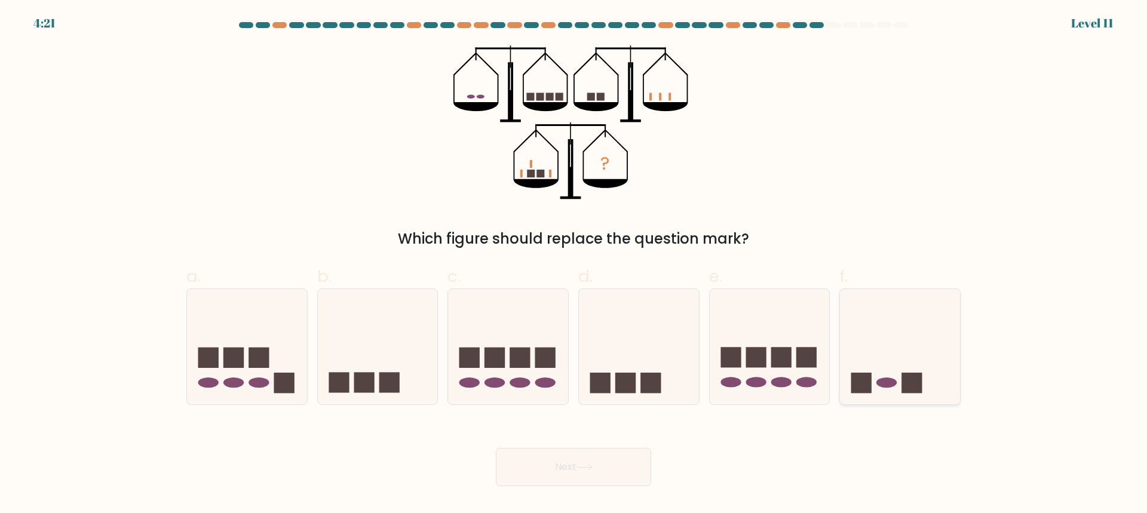
click at [879, 333] on icon at bounding box center [900, 346] width 120 height 99
click at [574, 265] on input "f." at bounding box center [573, 261] width 1 height 8
radio input "true"
click at [566, 471] on button "Next" at bounding box center [573, 467] width 155 height 38
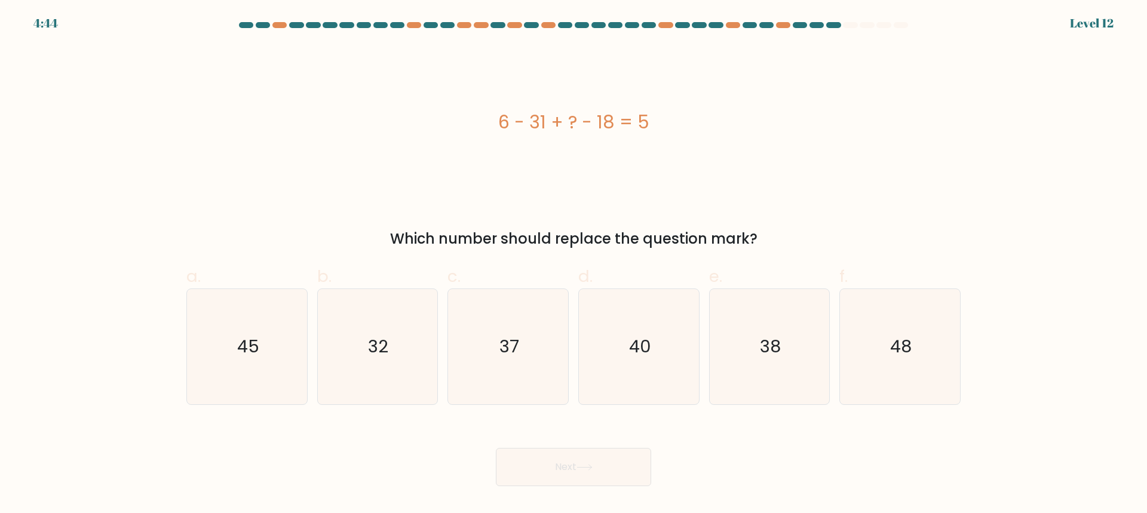
drag, startPoint x: 524, startPoint y: 118, endPoint x: 683, endPoint y: 125, distance: 158.4
click at [683, 125] on div "6 - 31 + ? - 18 = 5" at bounding box center [573, 122] width 774 height 27
copy div "6 - 31 + ? - 18 = 5"
click at [877, 329] on icon "48" at bounding box center [899, 346] width 115 height 115
click at [574, 265] on input "f. 48" at bounding box center [573, 261] width 1 height 8
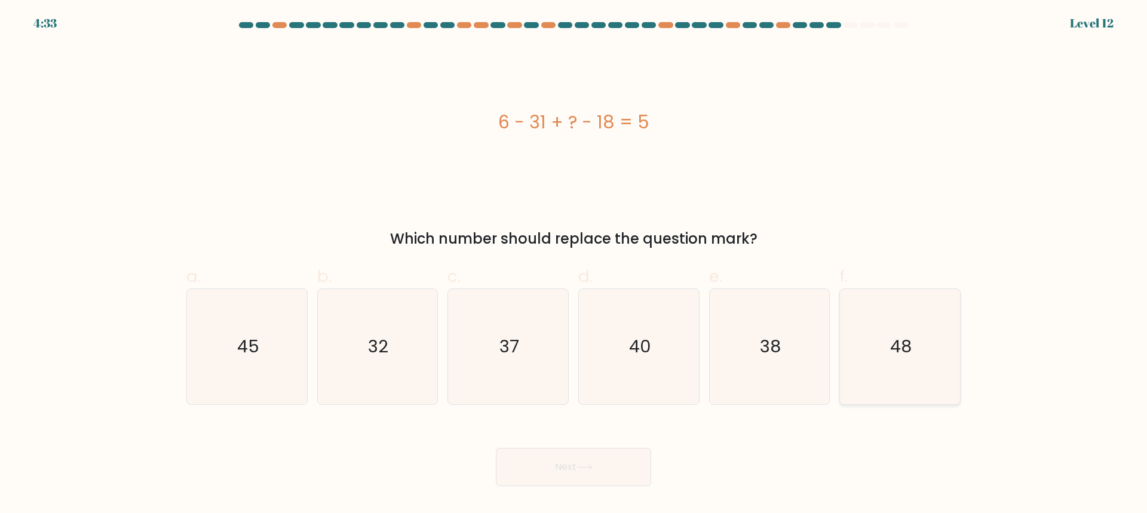
radio input "true"
click at [597, 467] on button "Next" at bounding box center [573, 467] width 155 height 38
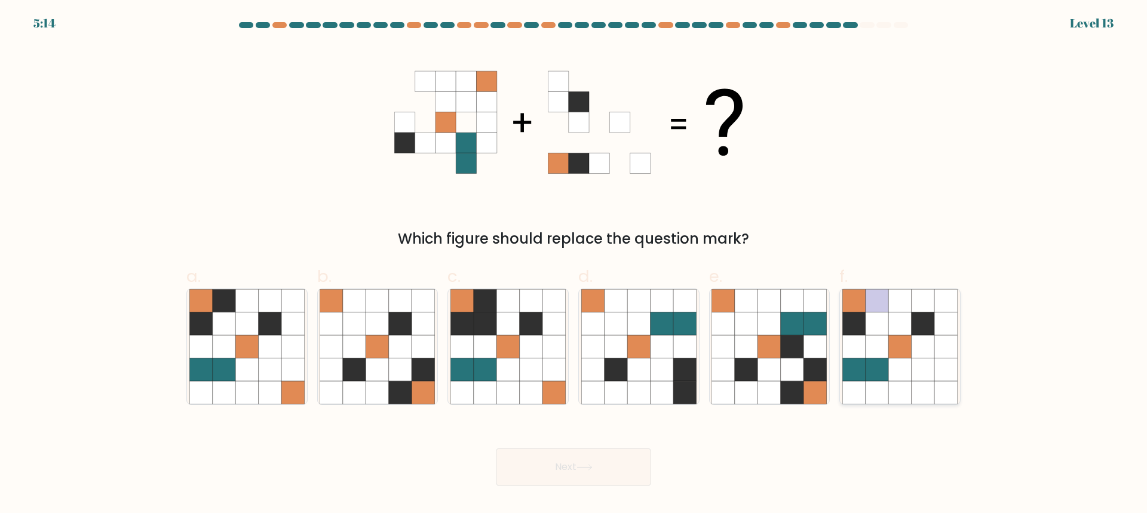
click at [864, 333] on icon at bounding box center [853, 323] width 23 height 23
click at [574, 265] on input "f." at bounding box center [573, 261] width 1 height 8
radio input "true"
click at [618, 468] on button "Next" at bounding box center [573, 467] width 155 height 38
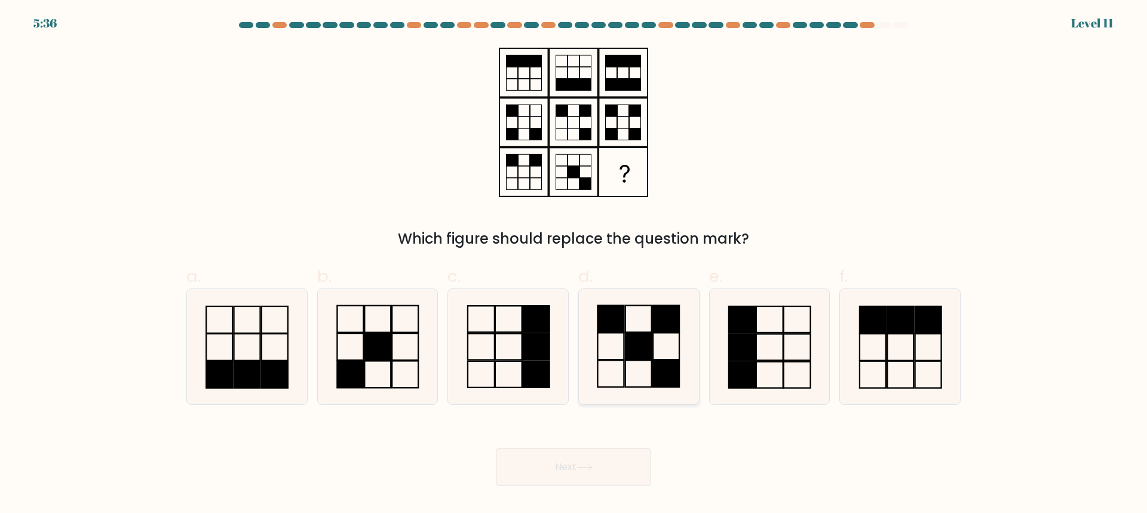
click at [658, 351] on icon at bounding box center [638, 346] width 115 height 115
click at [574, 265] on input "d." at bounding box center [573, 261] width 1 height 8
radio input "true"
click at [588, 455] on button "Next" at bounding box center [573, 467] width 155 height 38
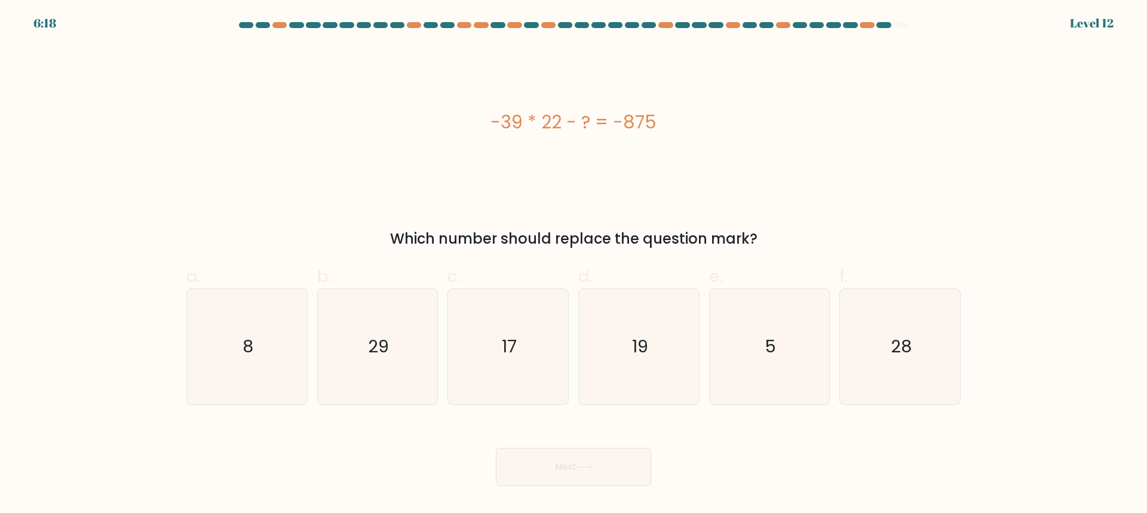
drag, startPoint x: 498, startPoint y: 114, endPoint x: 643, endPoint y: 120, distance: 145.9
click at [643, 120] on div "-39 * 22 - ? = -875" at bounding box center [573, 122] width 774 height 27
click at [480, 138] on div "-39 * 22 - ? = -875" at bounding box center [573, 122] width 774 height 154
drag, startPoint x: 491, startPoint y: 119, endPoint x: 688, endPoint y: 127, distance: 197.3
click at [690, 127] on div "-39 * 22 - ? = -875" at bounding box center [573, 122] width 774 height 27
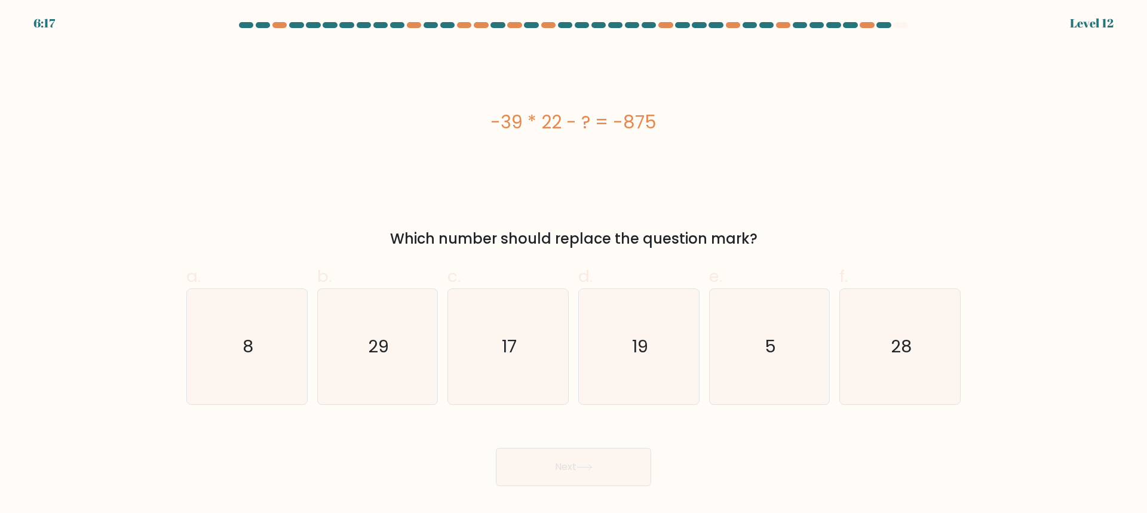
copy div "-39 * 22 - ? = -875"
click at [537, 316] on icon "17" at bounding box center [507, 346] width 115 height 115
click at [573, 265] on input "c. 17" at bounding box center [573, 261] width 1 height 8
radio input "true"
click at [577, 468] on button "Next" at bounding box center [573, 467] width 155 height 38
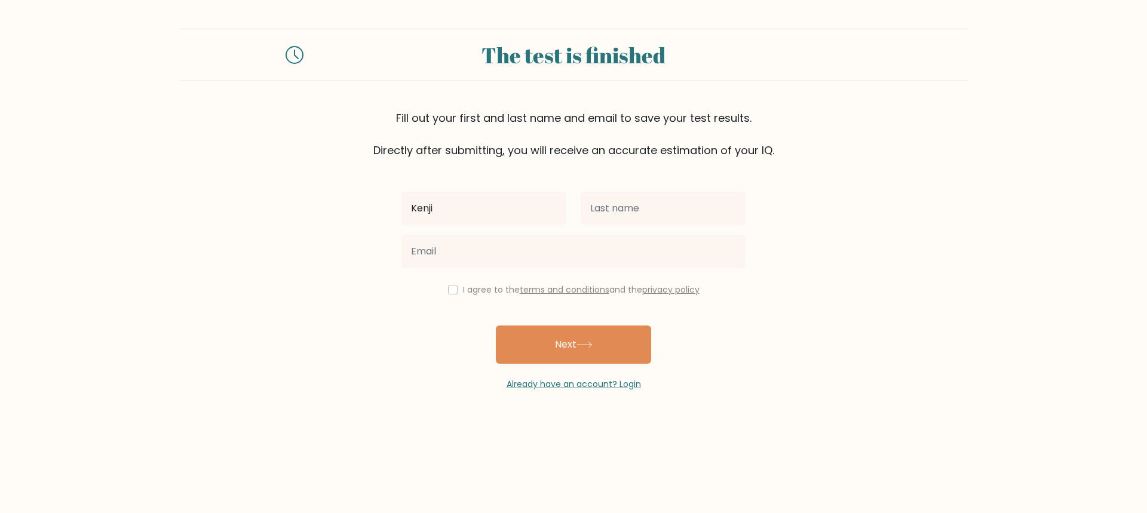
type input "Kenji"
type input "[PERSON_NAME]"
click at [474, 214] on input "Kenji" at bounding box center [483, 208] width 165 height 33
type input "Kenji"
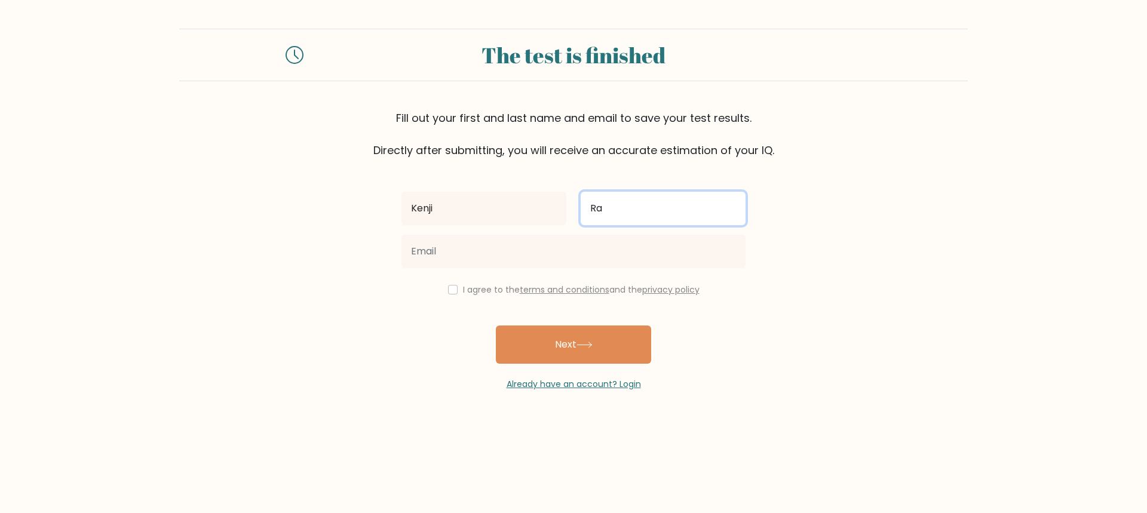
type input "R"
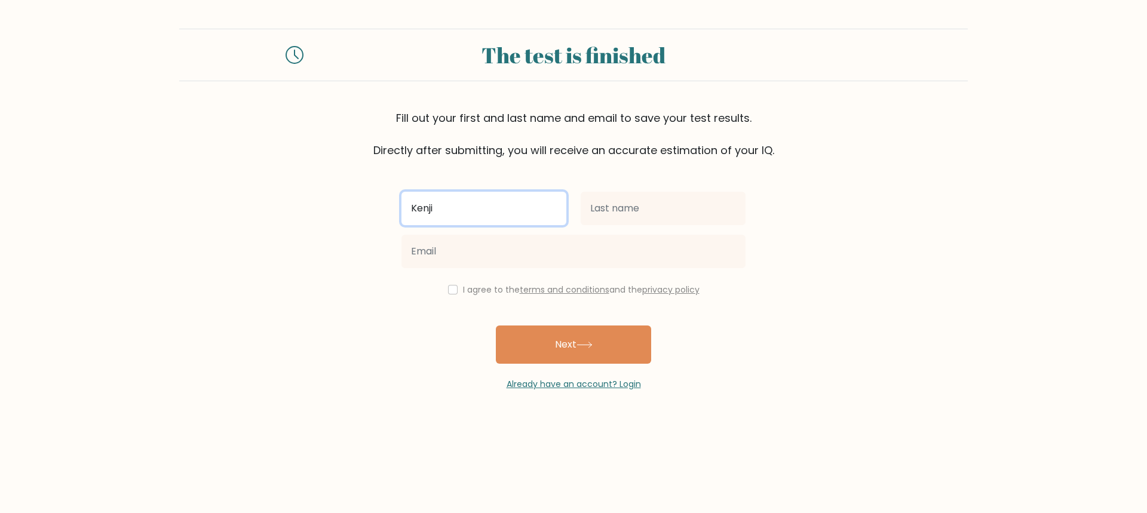
click at [475, 214] on input "Kenji" at bounding box center [483, 208] width 165 height 33
type input "Ji"
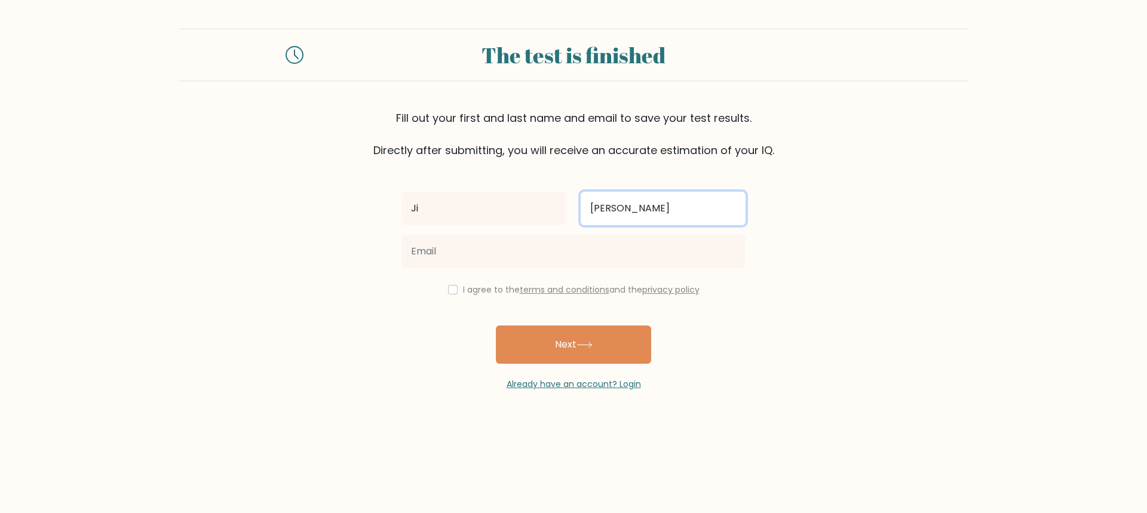
type input "[PERSON_NAME]"
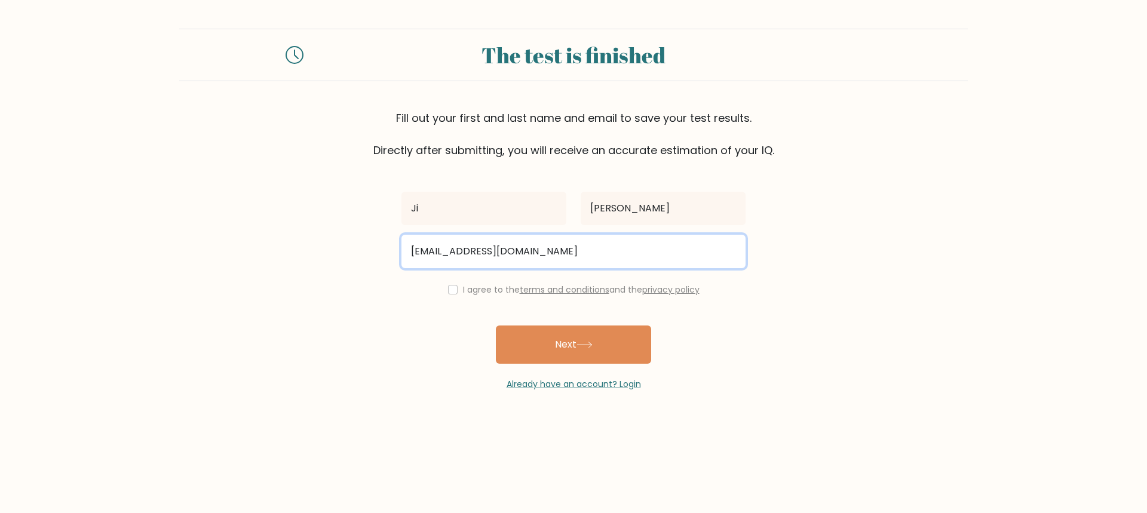
type input "jiken@yahoo.com"
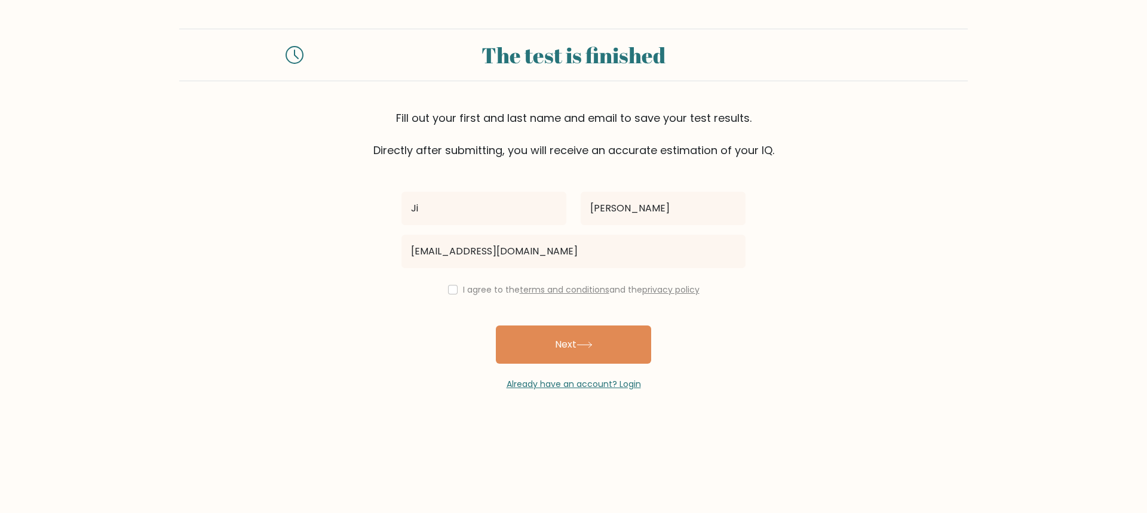
click at [457, 287] on div "I agree to the terms and conditions and the privacy policy" at bounding box center [573, 290] width 358 height 14
click at [456, 291] on div "I agree to the terms and conditions and the privacy policy" at bounding box center [573, 290] width 358 height 14
click at [449, 289] on input "checkbox" at bounding box center [453, 290] width 10 height 10
checkbox input "true"
click at [532, 337] on button "Next" at bounding box center [573, 345] width 155 height 38
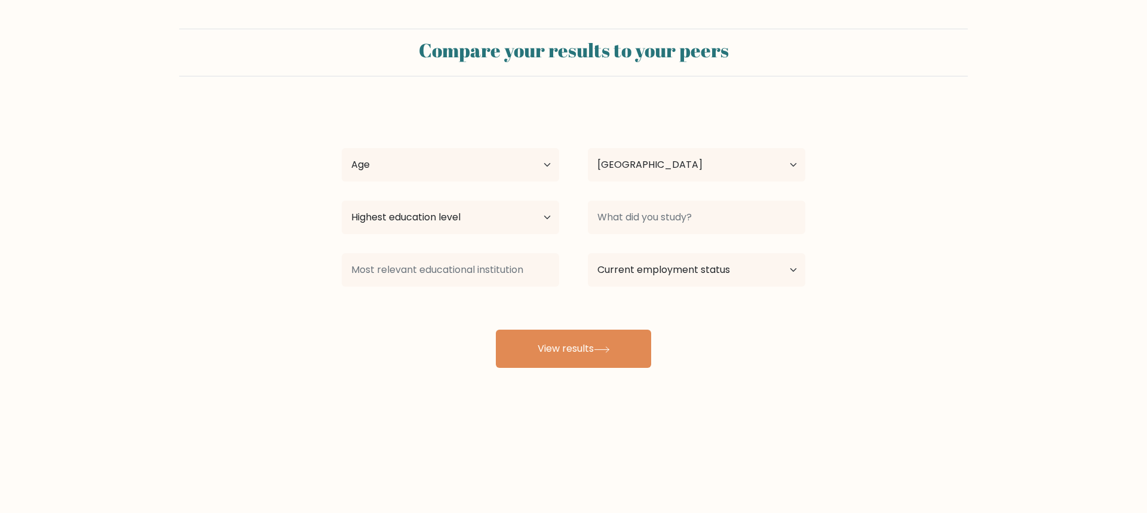
select select "PH"
click at [582, 346] on button "View results" at bounding box center [573, 349] width 155 height 38
click at [453, 164] on select "Age Under 18 years old 18-24 years old 25-34 years old 35-44 years old 45-54 ye…" at bounding box center [450, 164] width 217 height 33
select select "25_34"
click at [342, 148] on select "Age Under 18 years old 18-24 years old 25-34 years old 35-44 years old 45-54 ye…" at bounding box center [450, 164] width 217 height 33
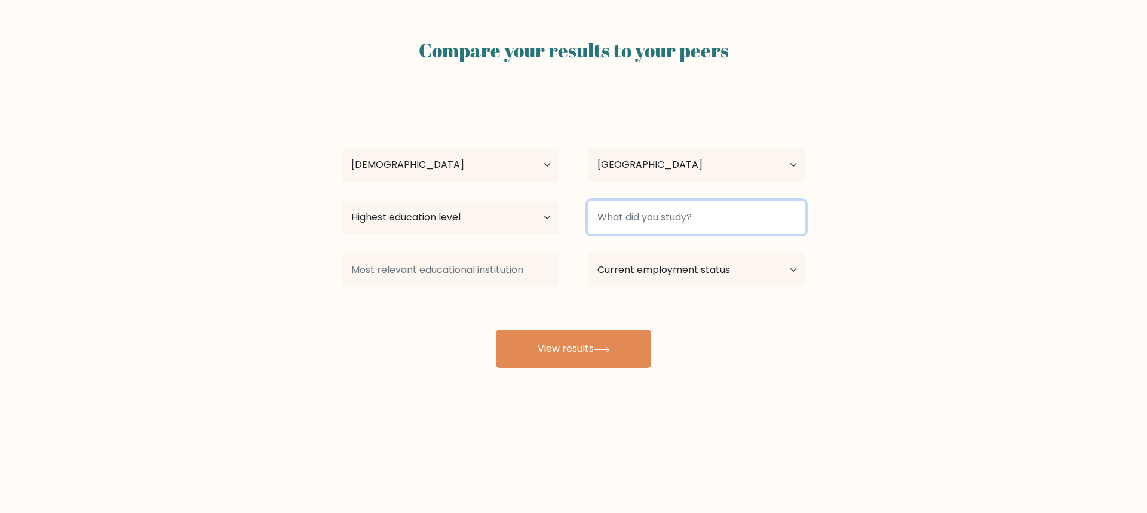
click at [643, 227] on input at bounding box center [696, 217] width 217 height 33
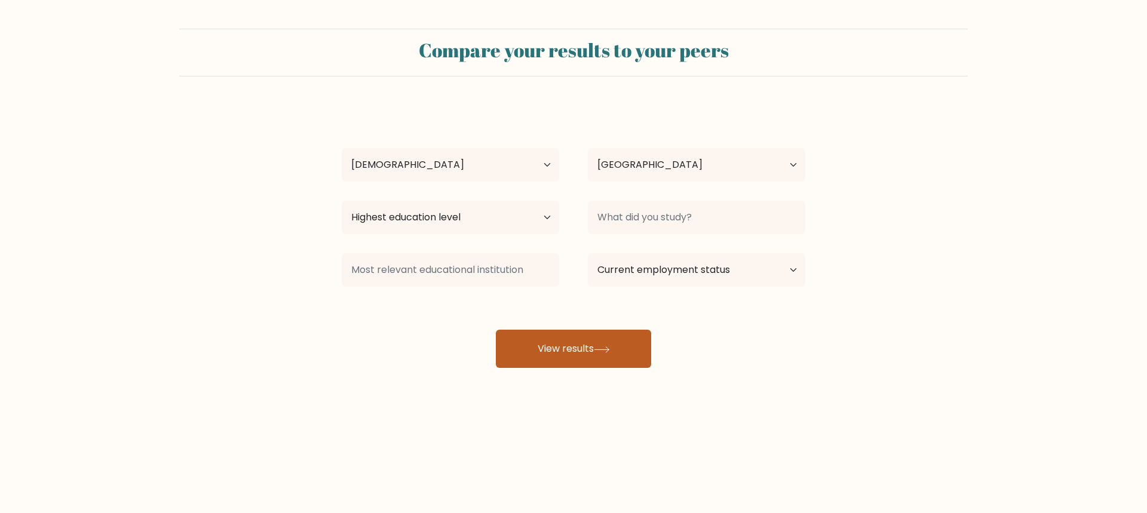
click at [557, 336] on button "View results" at bounding box center [573, 349] width 155 height 38
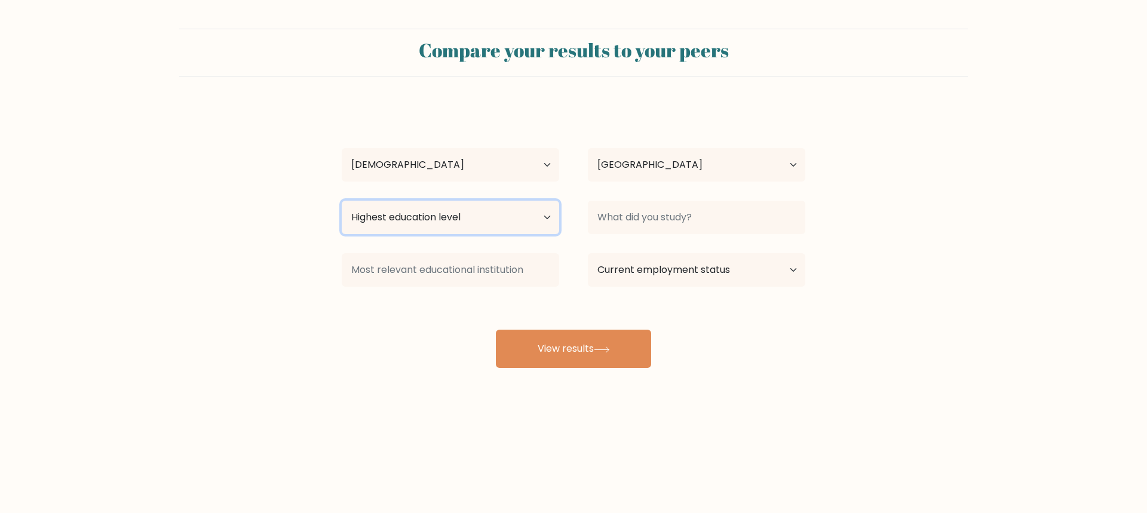
click at [471, 211] on select "Highest education level No schooling Primary Lower Secondary Upper Secondary Oc…" at bounding box center [450, 217] width 217 height 33
select select "bachelors_degree"
click at [342, 201] on select "Highest education level No schooling Primary Lower Secondary Upper Secondary Oc…" at bounding box center [450, 217] width 217 height 33
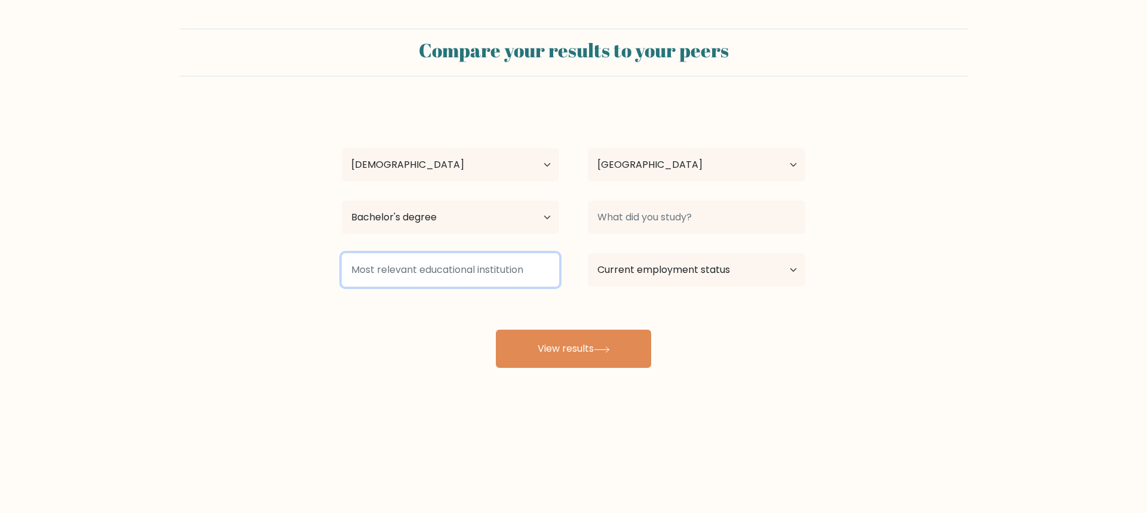
click at [455, 270] on input at bounding box center [450, 269] width 217 height 33
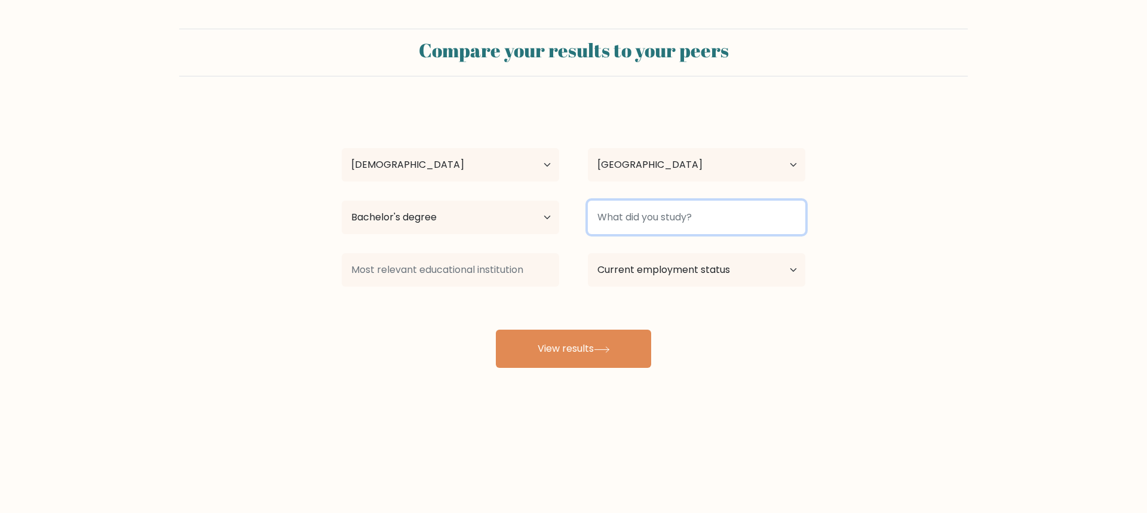
click at [616, 220] on input at bounding box center [696, 217] width 217 height 33
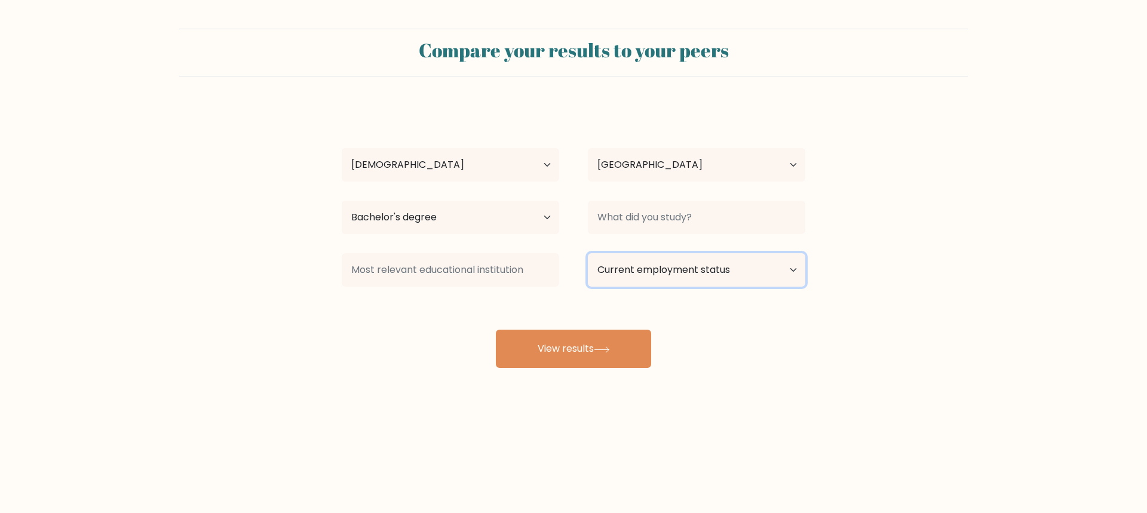
click at [646, 259] on select "Current employment status Employed Student Retired Other / prefer not to answer" at bounding box center [696, 269] width 217 height 33
select select "other"
click at [588, 253] on select "Current employment status Employed Student Retired Other / prefer not to answer" at bounding box center [696, 269] width 217 height 33
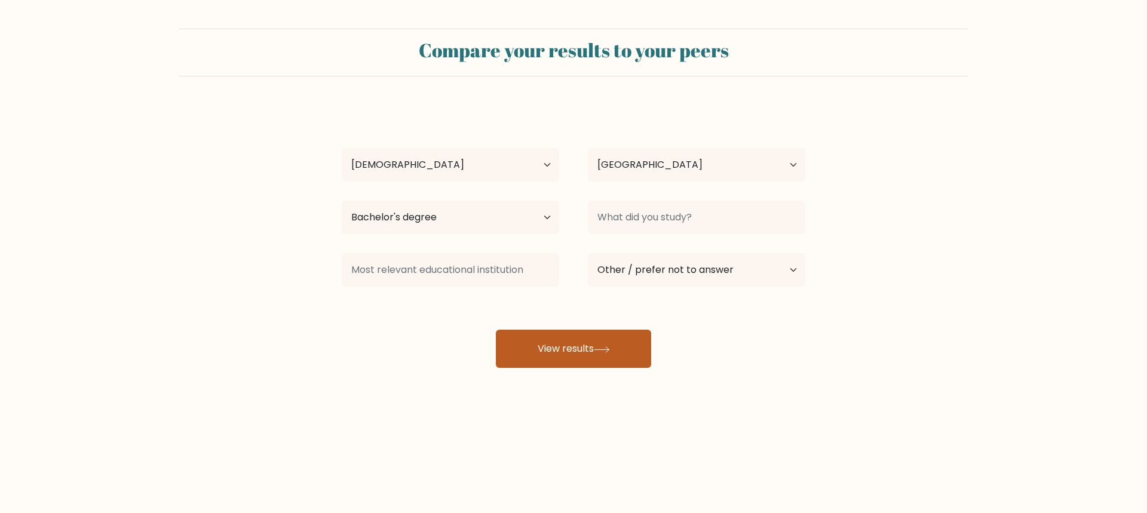
click at [589, 348] on button "View results" at bounding box center [573, 349] width 155 height 38
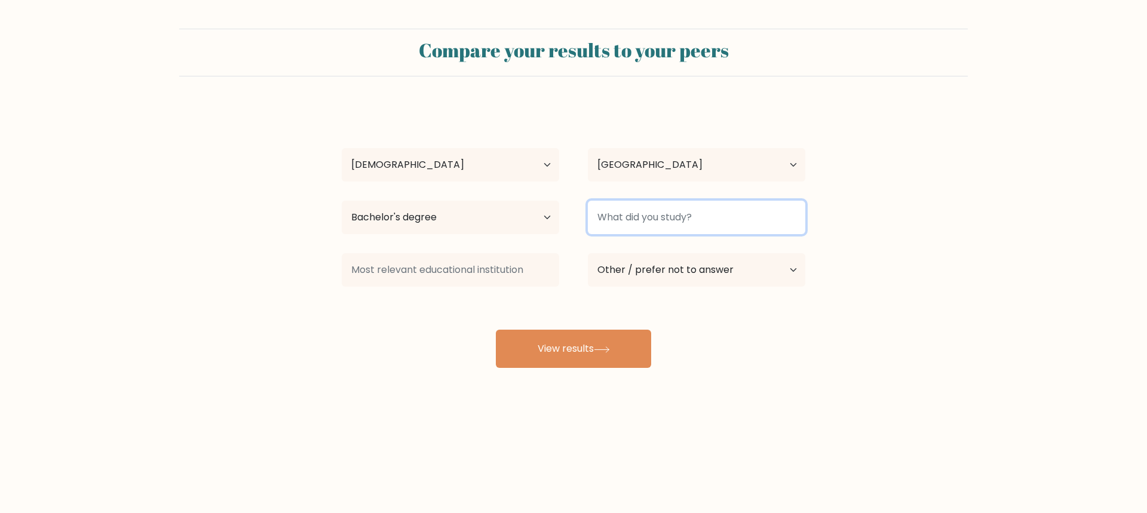
click at [638, 222] on input at bounding box center [696, 217] width 217 height 33
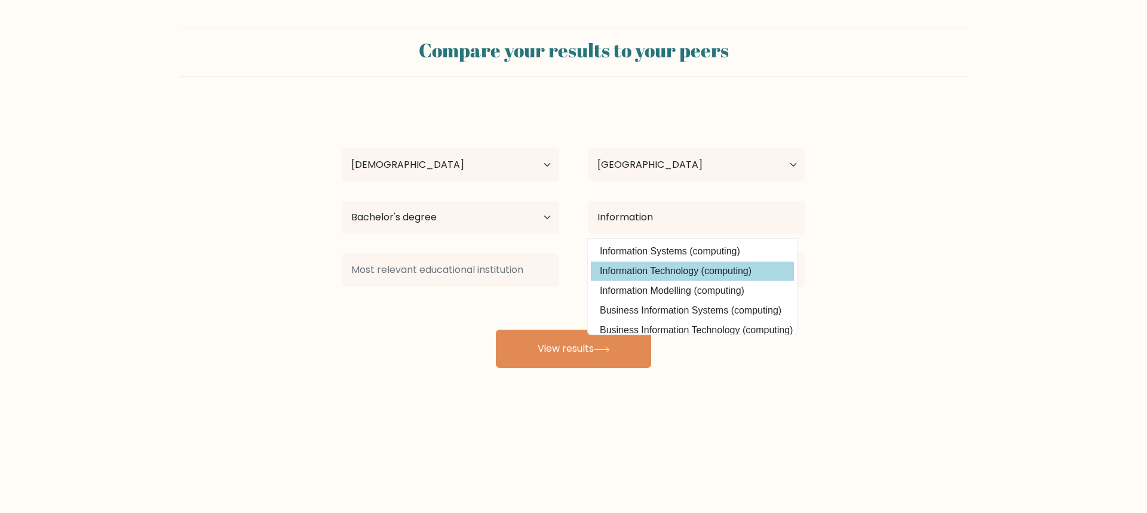
click at [650, 263] on option "Information Technology (computing)" at bounding box center [692, 271] width 203 height 19
type input "Information Technology"
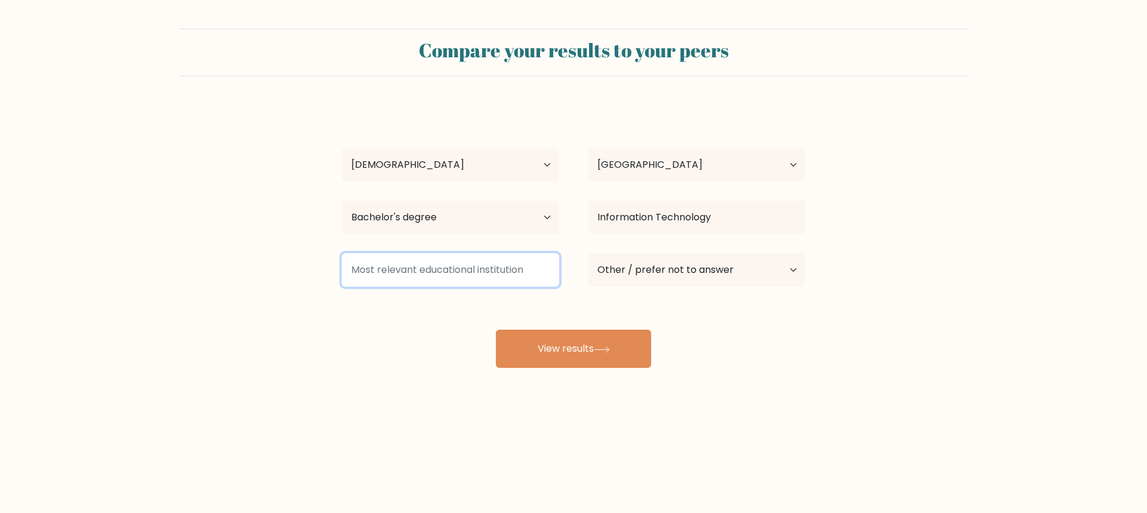
click at [446, 268] on input at bounding box center [450, 269] width 217 height 33
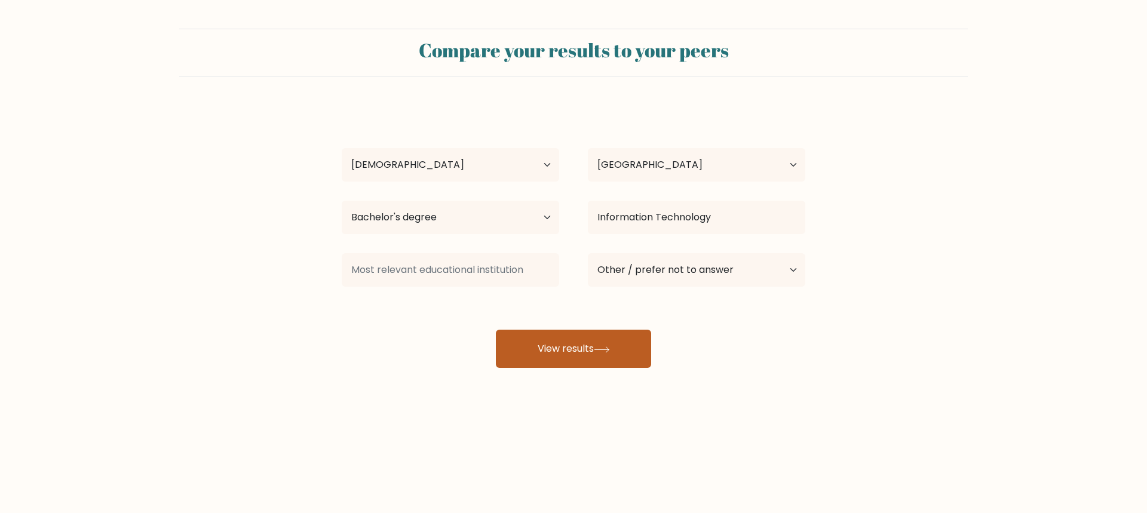
click at [527, 330] on div "Ji Ken Age Under 18 years old 18-24 years old 25-34 years old 35-44 years old 4…" at bounding box center [573, 236] width 478 height 263
click at [530, 347] on button "View results" at bounding box center [573, 349] width 155 height 38
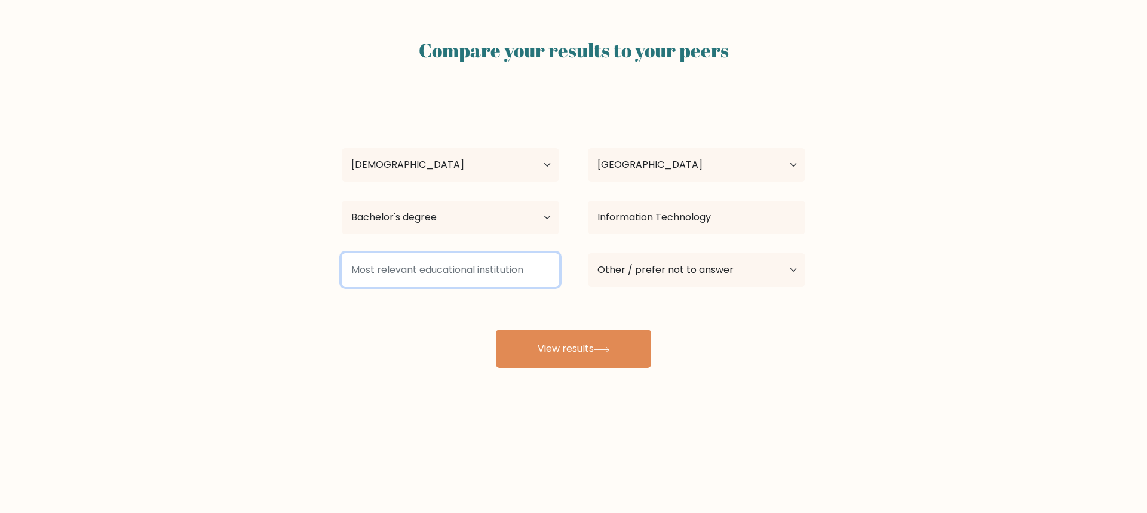
click at [471, 268] on input at bounding box center [450, 269] width 217 height 33
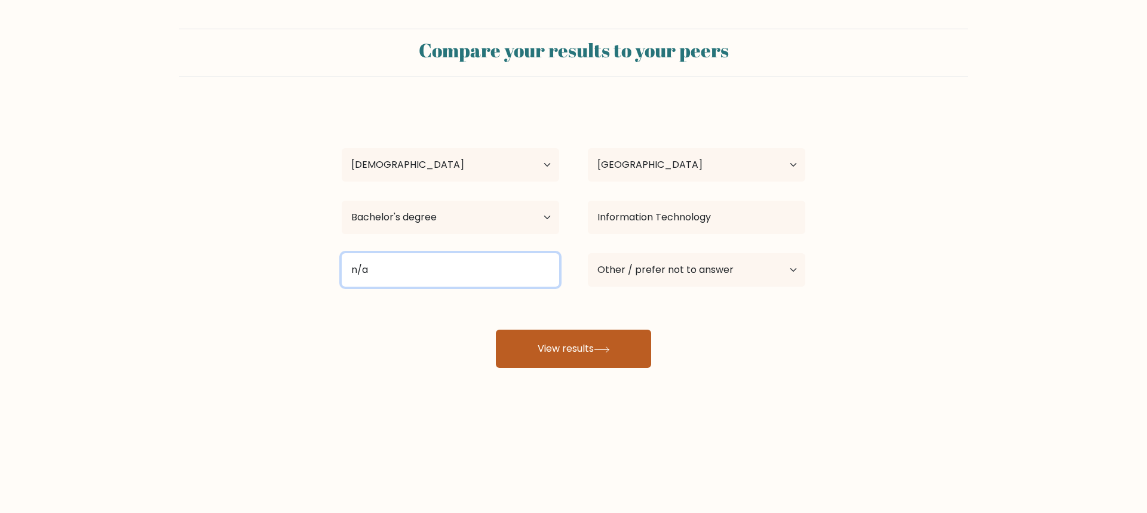
type input "n/a"
click at [573, 345] on button "View results" at bounding box center [573, 349] width 155 height 38
